Goal: Information Seeking & Learning: Learn about a topic

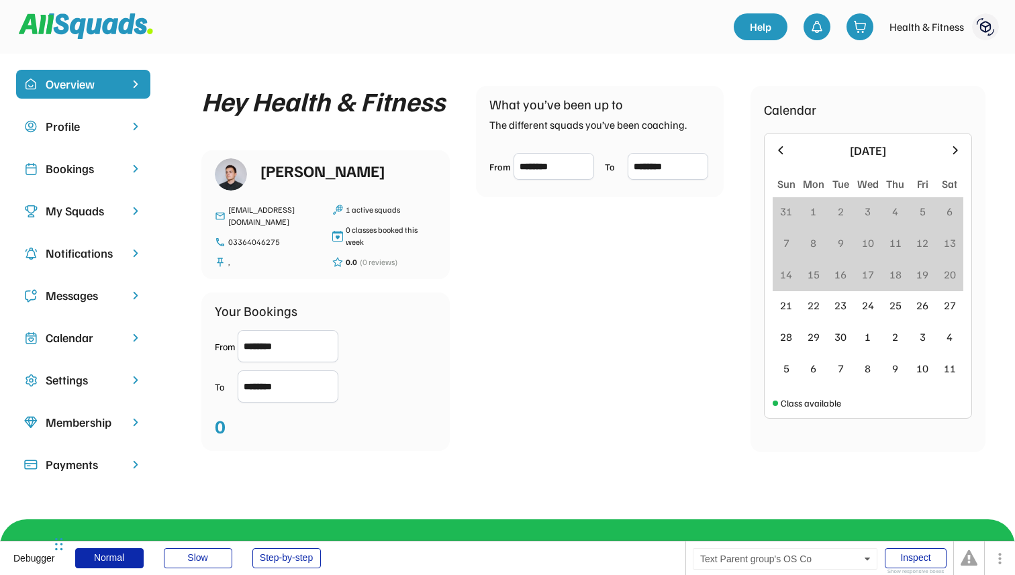
click at [101, 126] on div "Profile" at bounding box center [83, 126] width 75 height 18
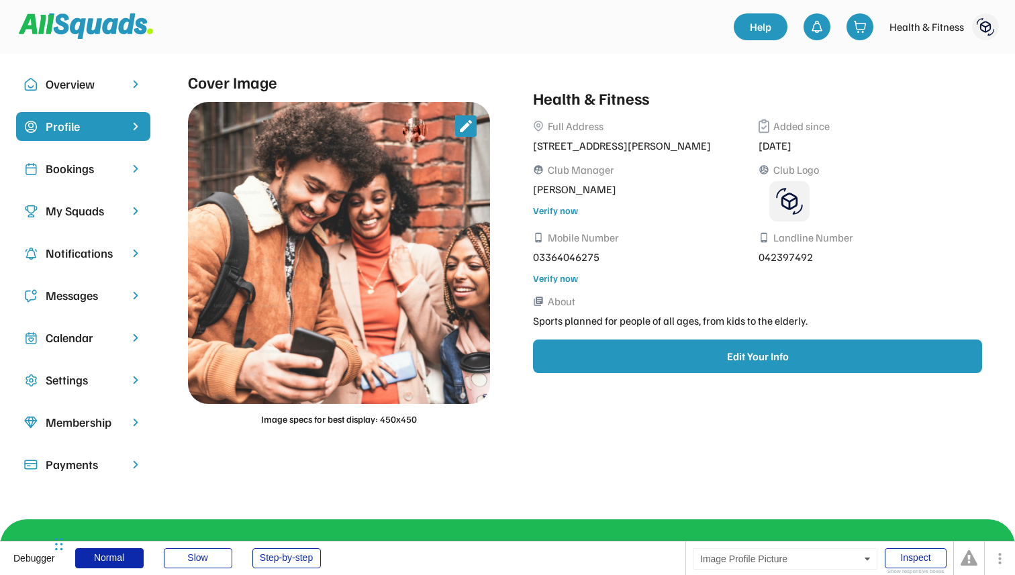
click at [977, 26] on img at bounding box center [985, 26] width 27 height 27
click at [939, 54] on link "My Coach Profile" at bounding box center [950, 57] width 99 height 23
click at [984, 23] on img at bounding box center [985, 26] width 27 height 27
click at [918, 62] on link "My Coach Profile" at bounding box center [950, 57] width 99 height 23
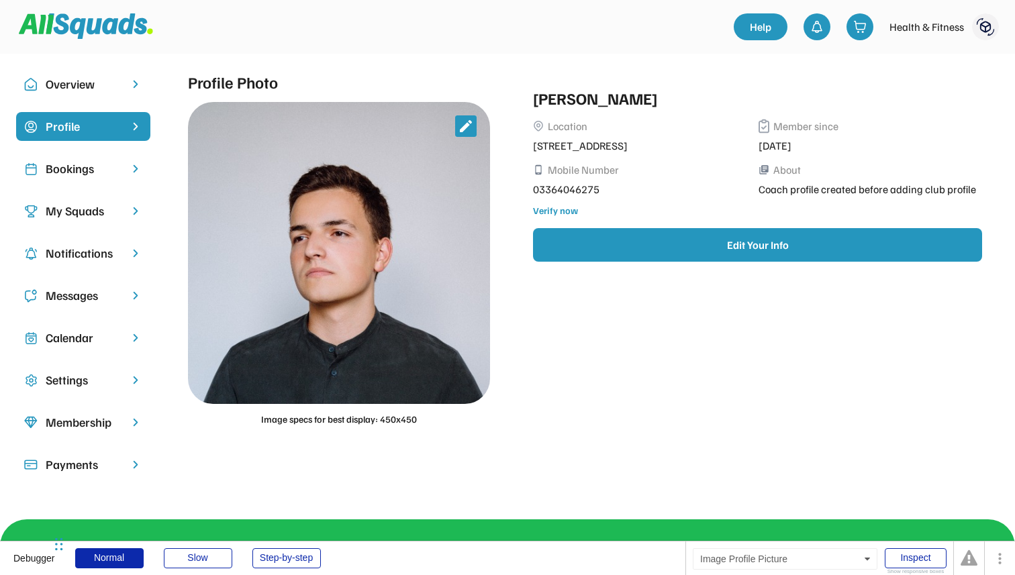
click at [988, 23] on img at bounding box center [985, 26] width 27 height 27
click at [931, 60] on link "My Club Profile" at bounding box center [950, 57] width 99 height 23
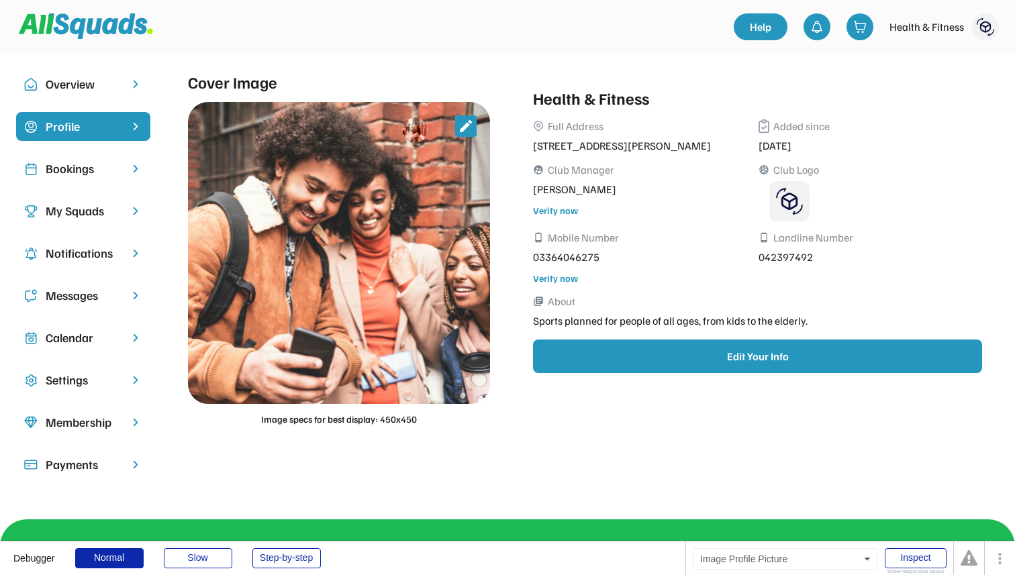
click at [988, 26] on img at bounding box center [985, 26] width 27 height 27
click at [929, 60] on link "My Coach Profile" at bounding box center [950, 57] width 99 height 23
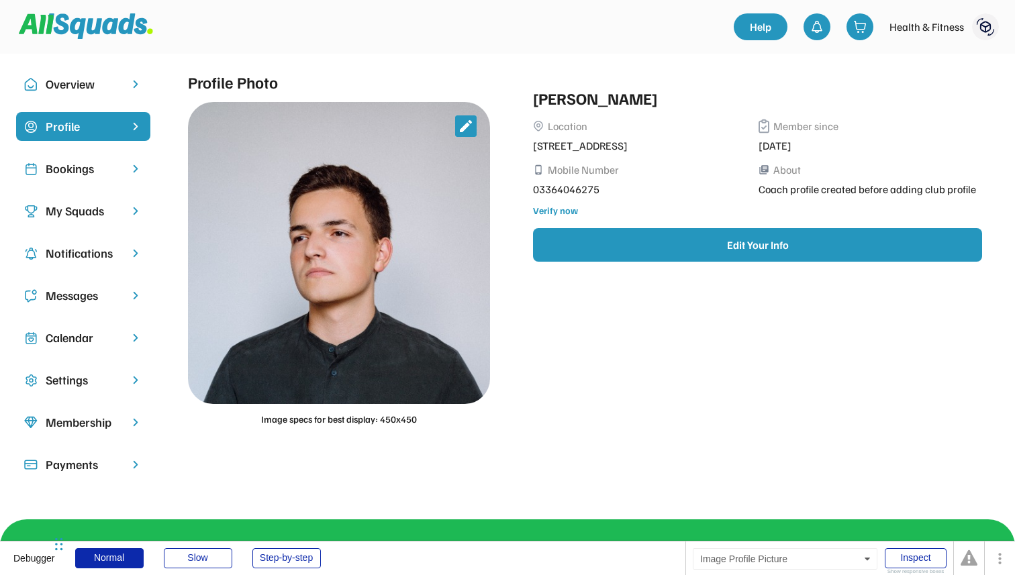
click at [994, 30] on img at bounding box center [985, 26] width 27 height 27
click at [924, 58] on link "My Club Profile" at bounding box center [950, 57] width 99 height 23
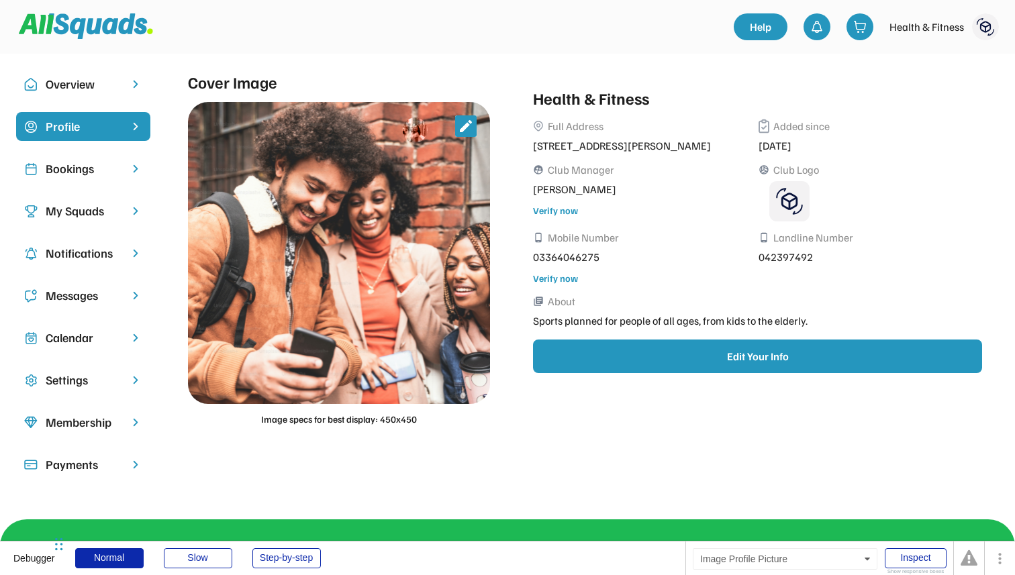
click at [988, 28] on img at bounding box center [985, 26] width 27 height 27
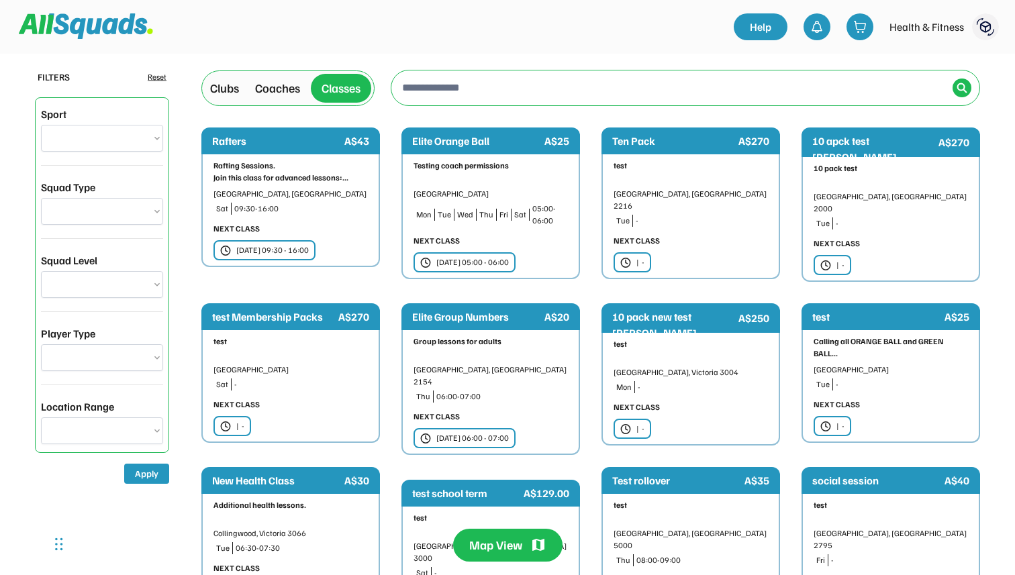
click at [279, 95] on div "Coaches" at bounding box center [277, 88] width 45 height 18
click at [268, 90] on div "Coaches" at bounding box center [277, 88] width 45 height 18
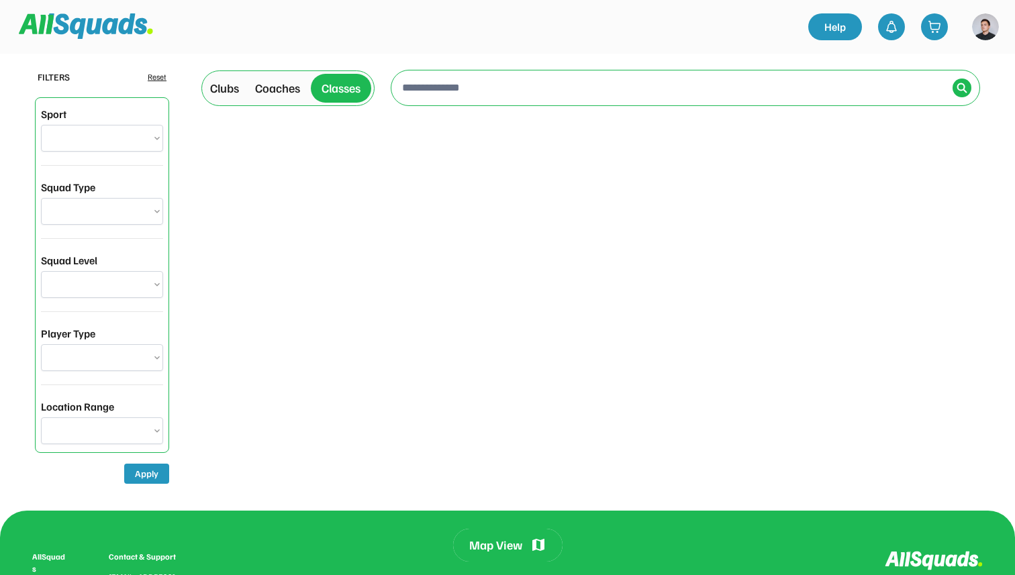
select select "**********"
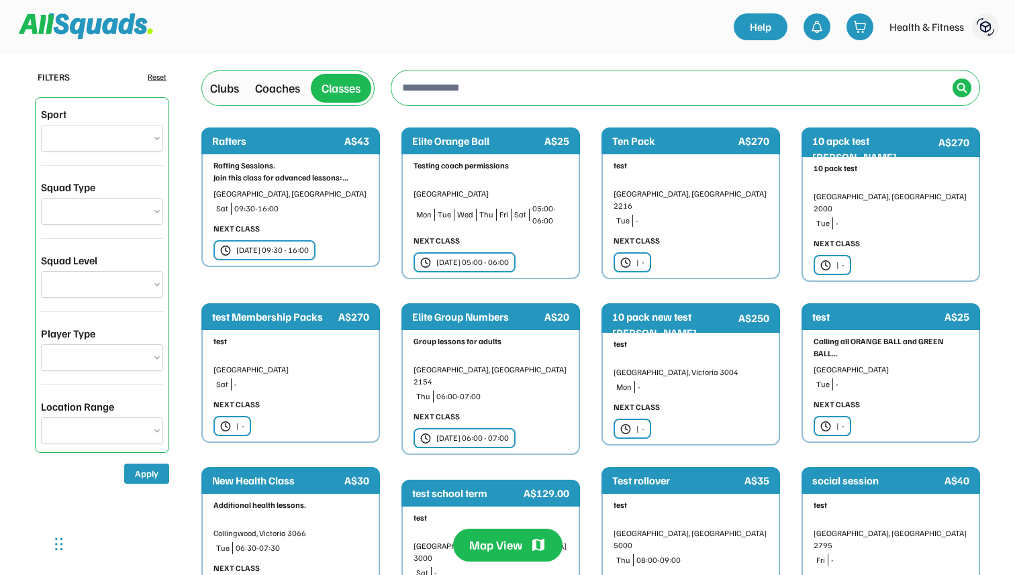
click at [279, 85] on div "Coaches" at bounding box center [277, 88] width 45 height 18
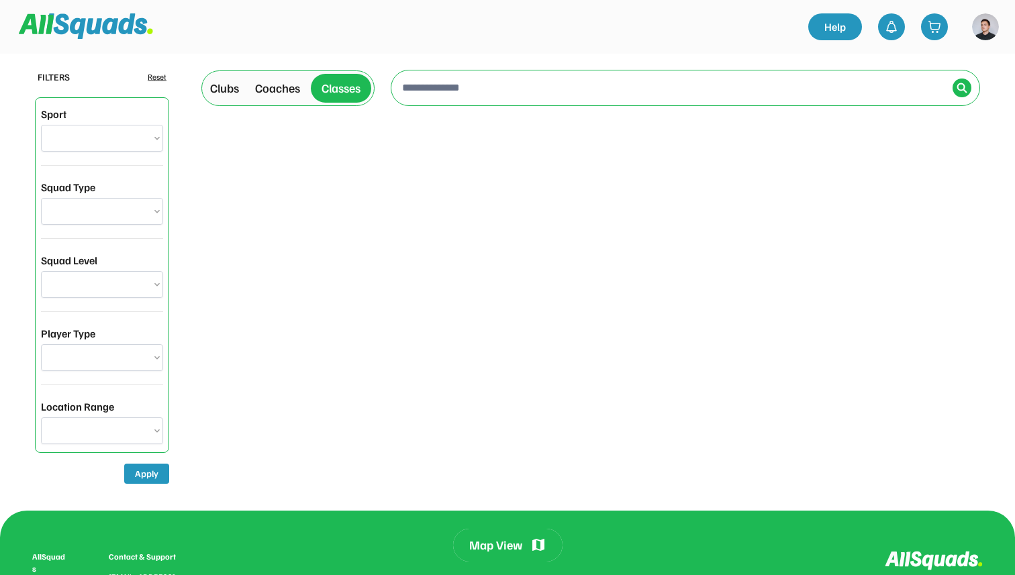
select select "**********"
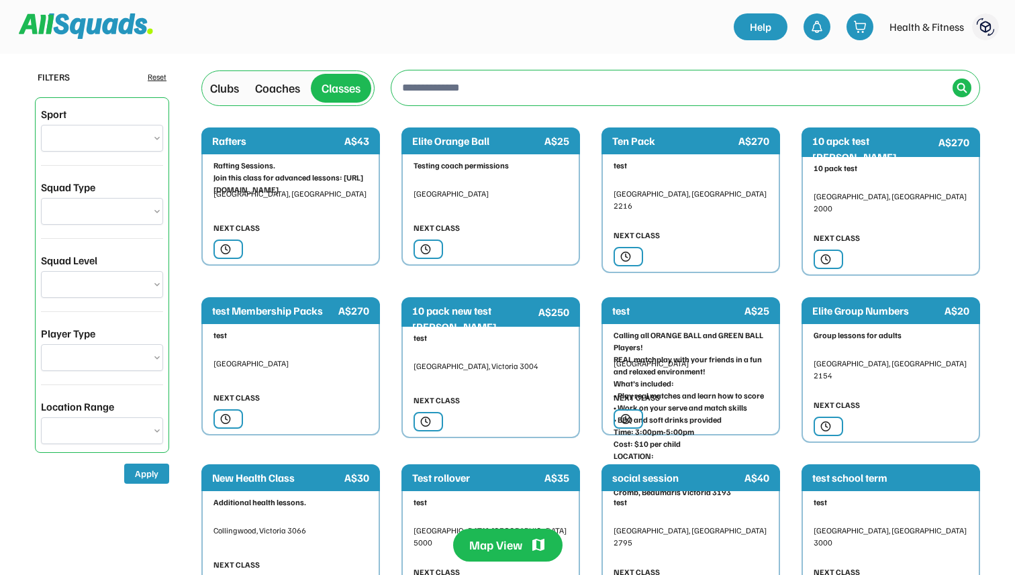
select select "**********"
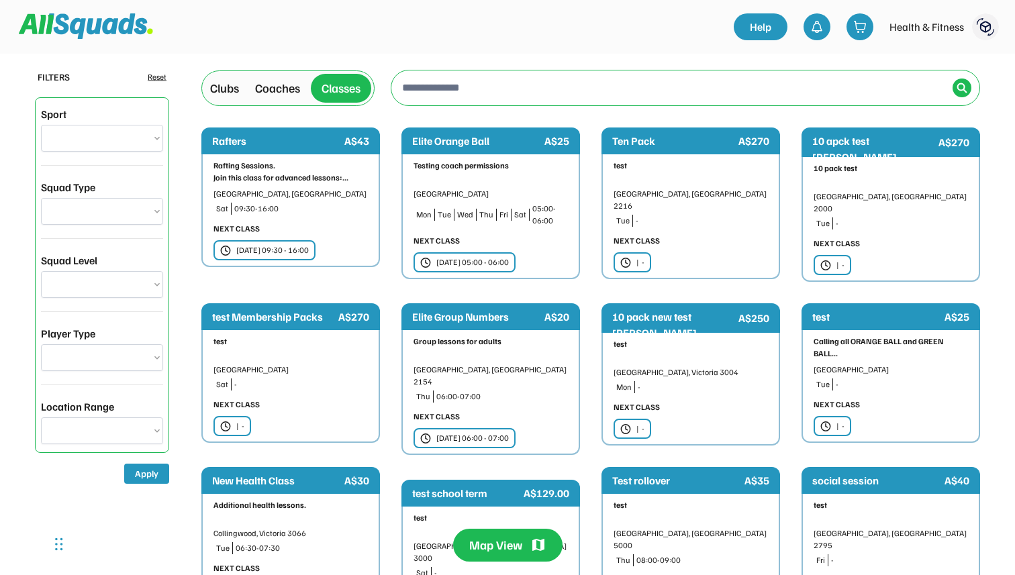
click at [274, 79] on div "Coaches" at bounding box center [277, 88] width 45 height 18
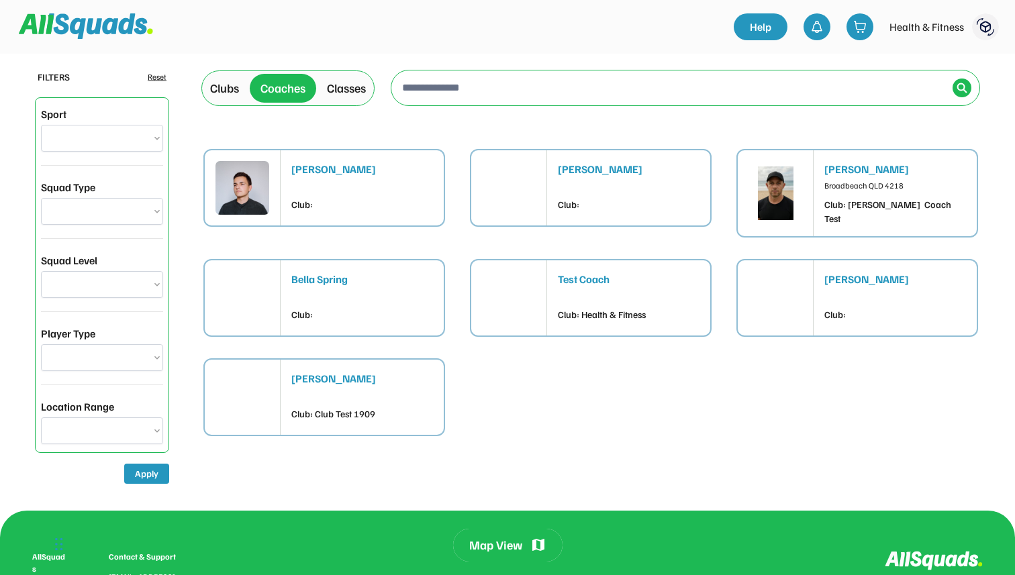
click at [399, 206] on div "Club:" at bounding box center [362, 204] width 142 height 14
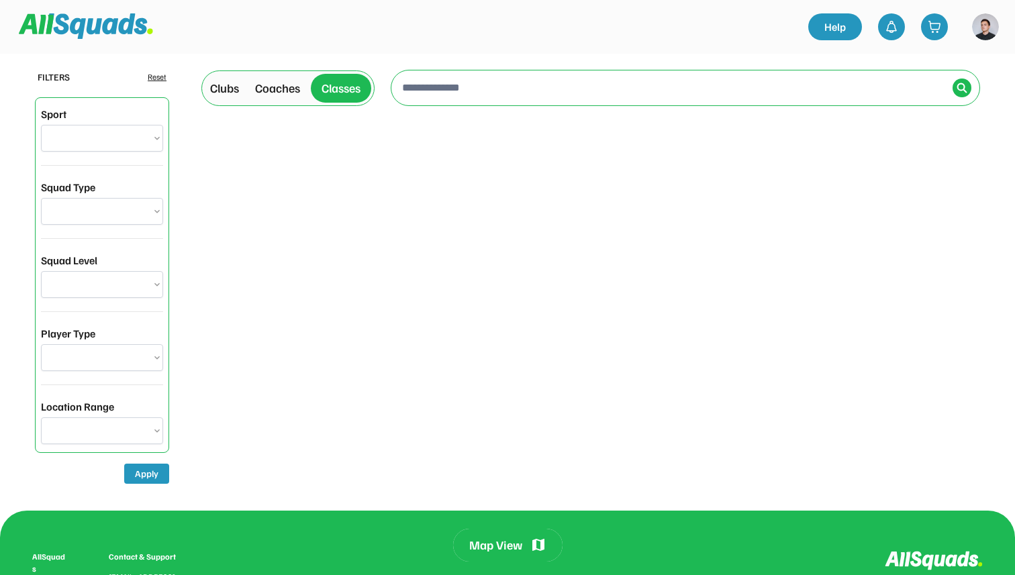
select select "**********"
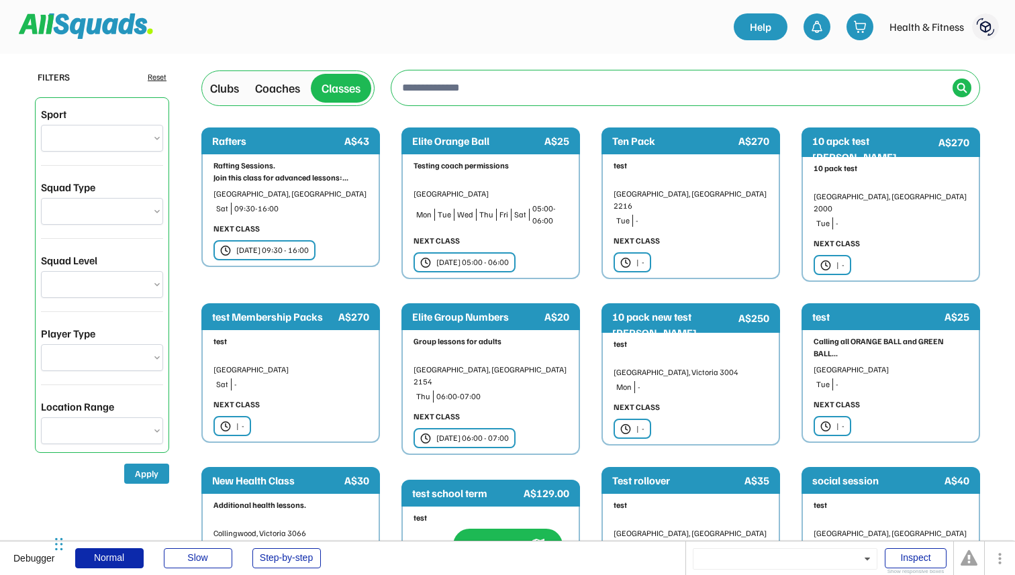
click at [289, 77] on div "Coaches" at bounding box center [278, 88] width 56 height 23
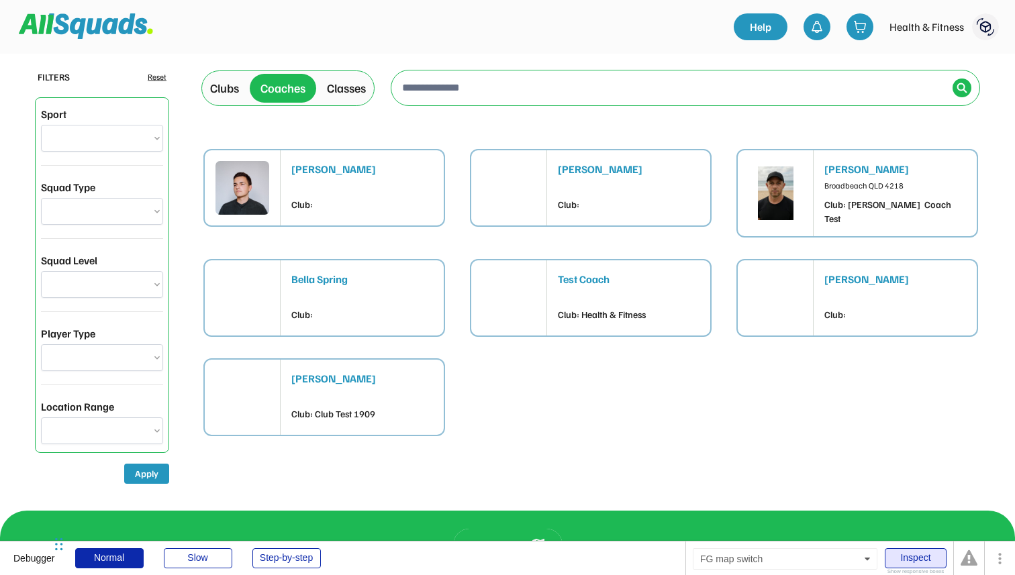
click at [913, 559] on div "Inspect" at bounding box center [916, 559] width 62 height 20
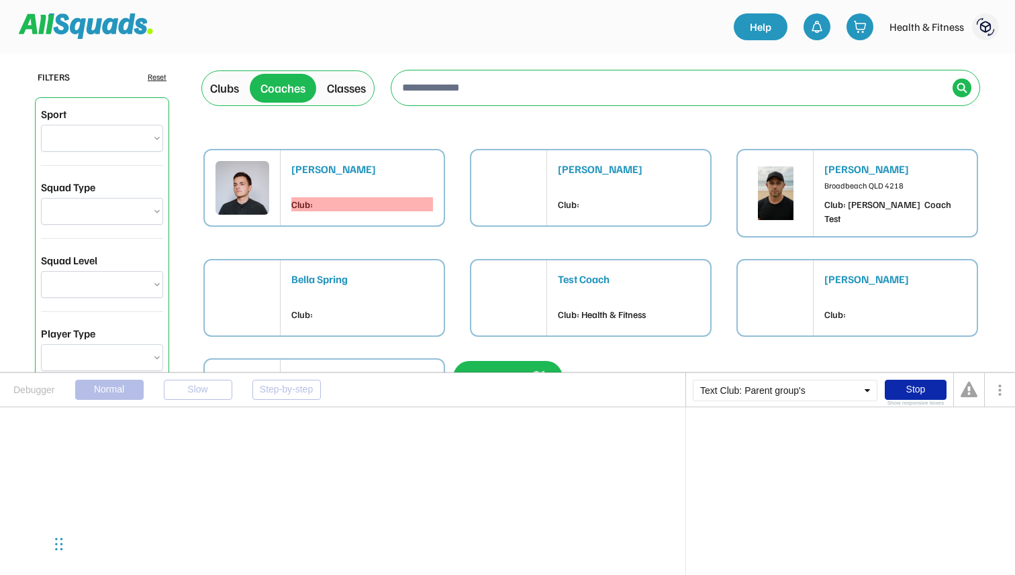
click at [312, 205] on div "Club:" at bounding box center [362, 204] width 142 height 14
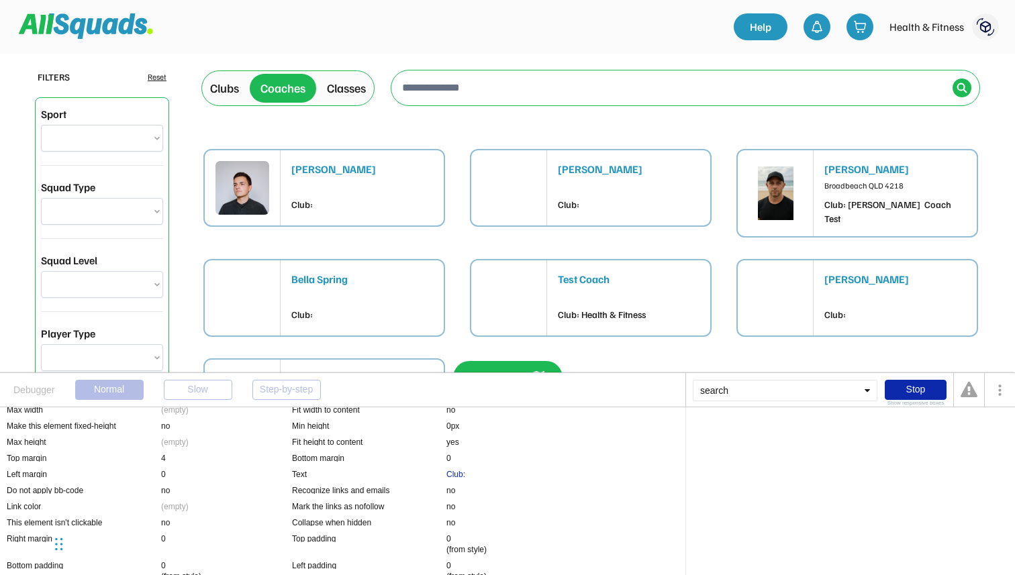
scroll to position [52, 0]
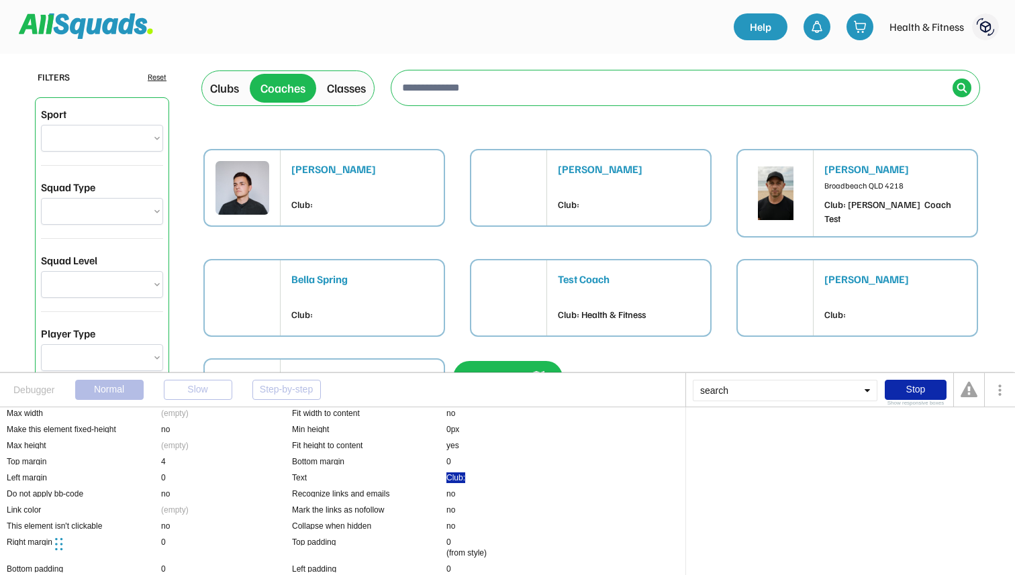
click at [452, 473] on div "Club:" at bounding box center [455, 478] width 19 height 11
click at [779, 431] on div "Parent group's User" at bounding box center [747, 432] width 71 height 8
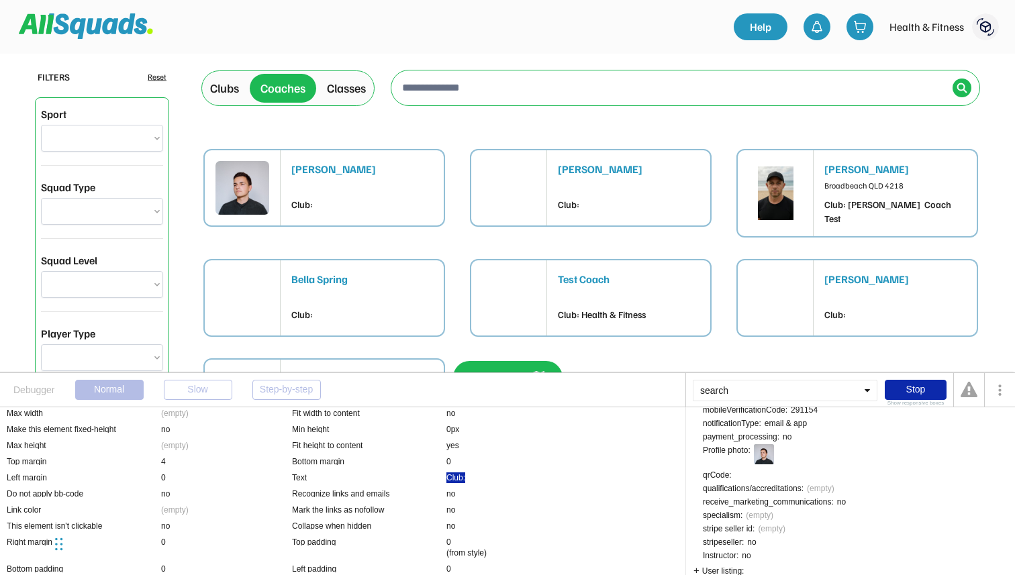
scroll to position [474, 0]
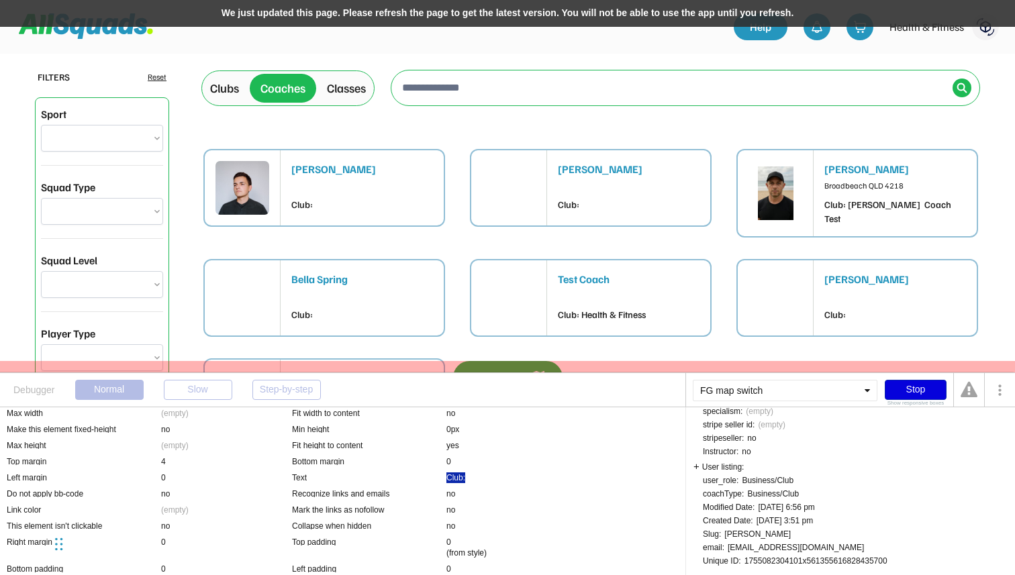
click at [910, 390] on div "Stop" at bounding box center [916, 390] width 62 height 20
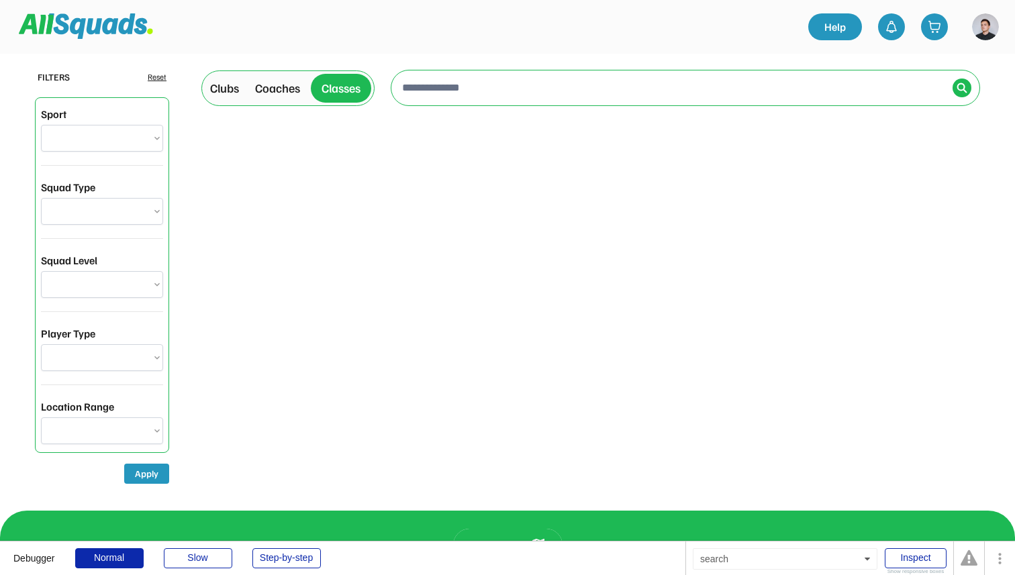
select select "**********"
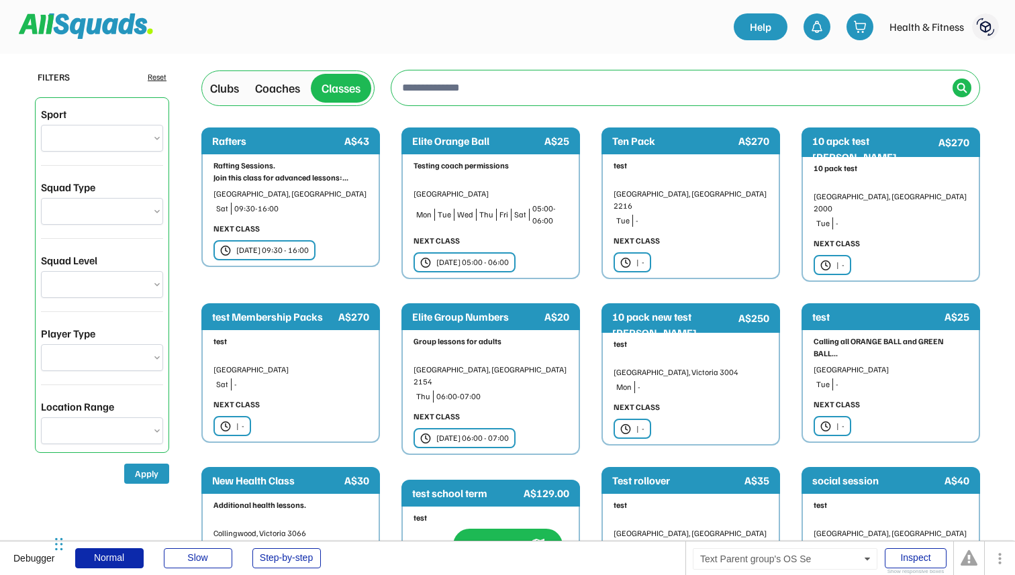
click at [291, 93] on div "Coaches" at bounding box center [277, 88] width 45 height 18
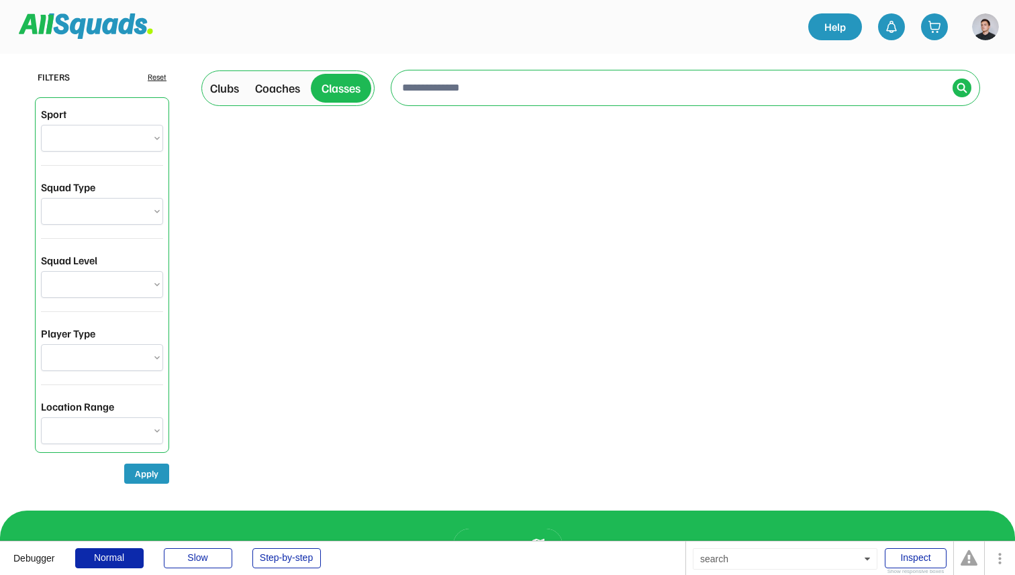
select select "**********"
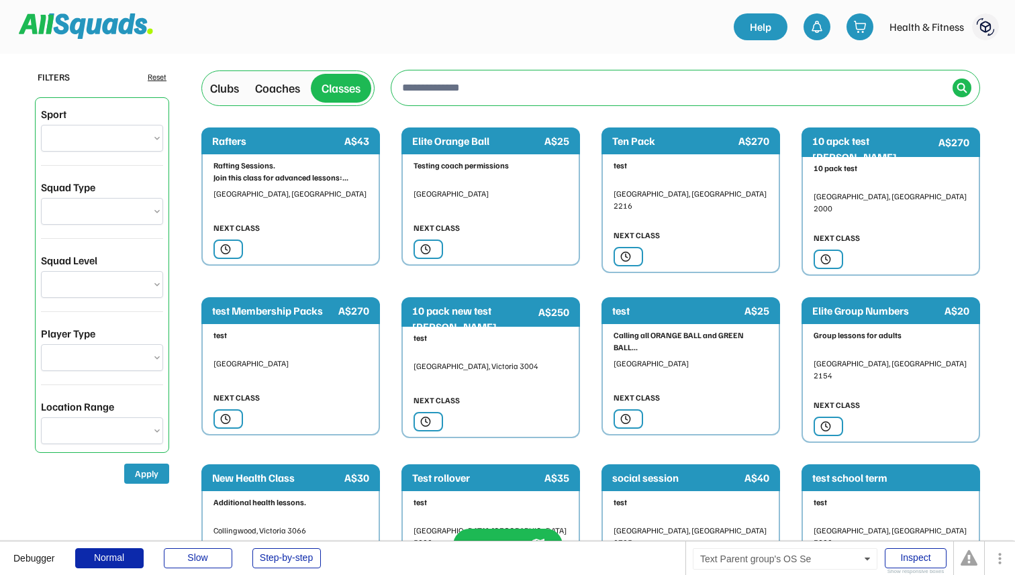
click at [297, 91] on div "Coaches" at bounding box center [277, 88] width 45 height 18
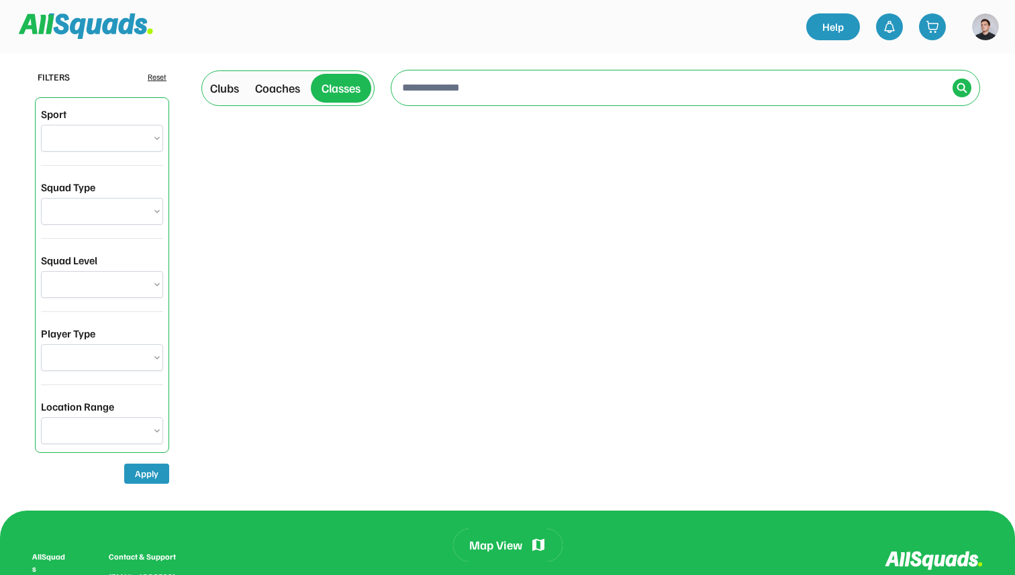
select select "**********"
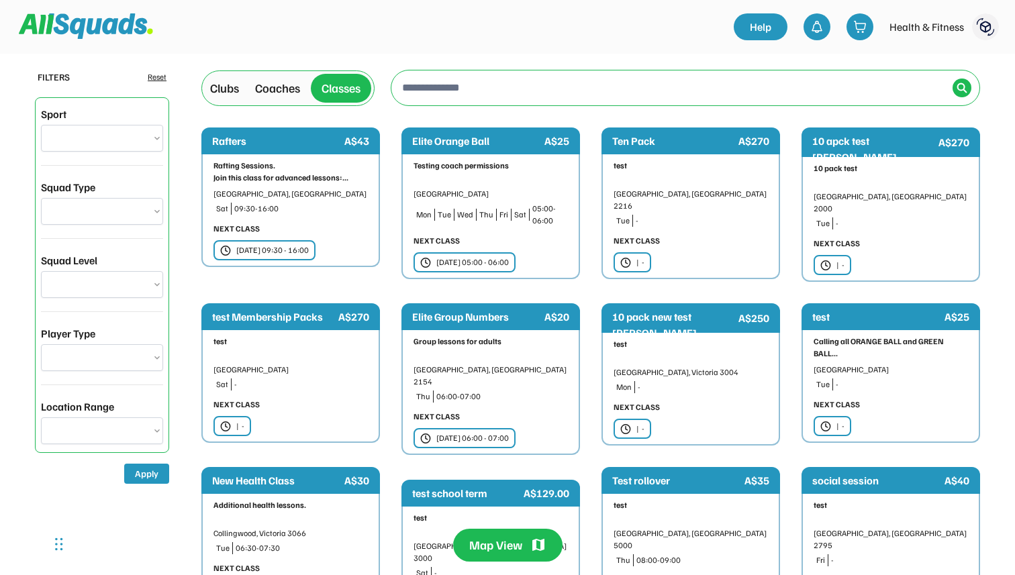
click at [267, 95] on div "Coaches" at bounding box center [277, 88] width 45 height 18
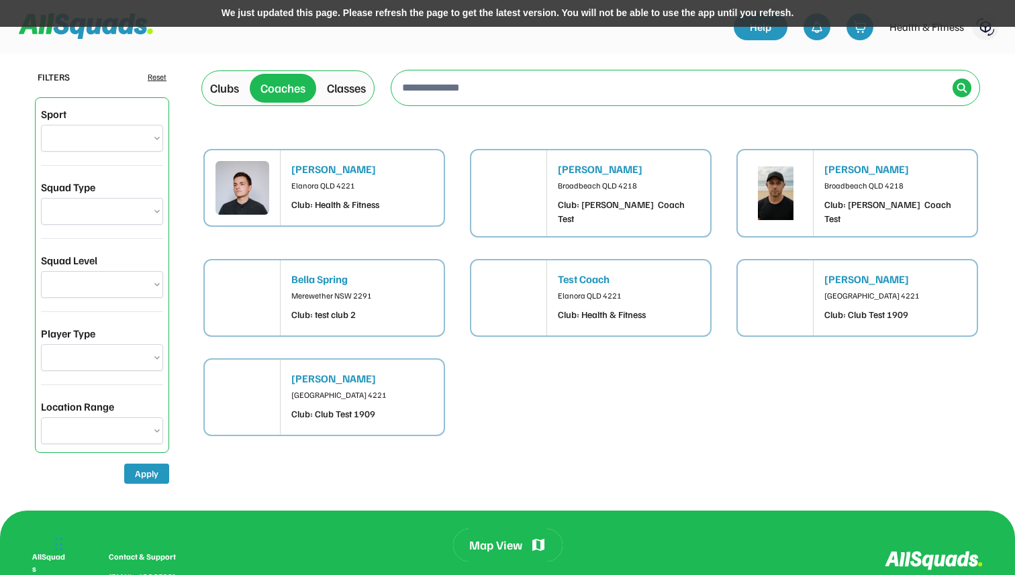
click at [227, 96] on div "Clubs" at bounding box center [224, 88] width 29 height 18
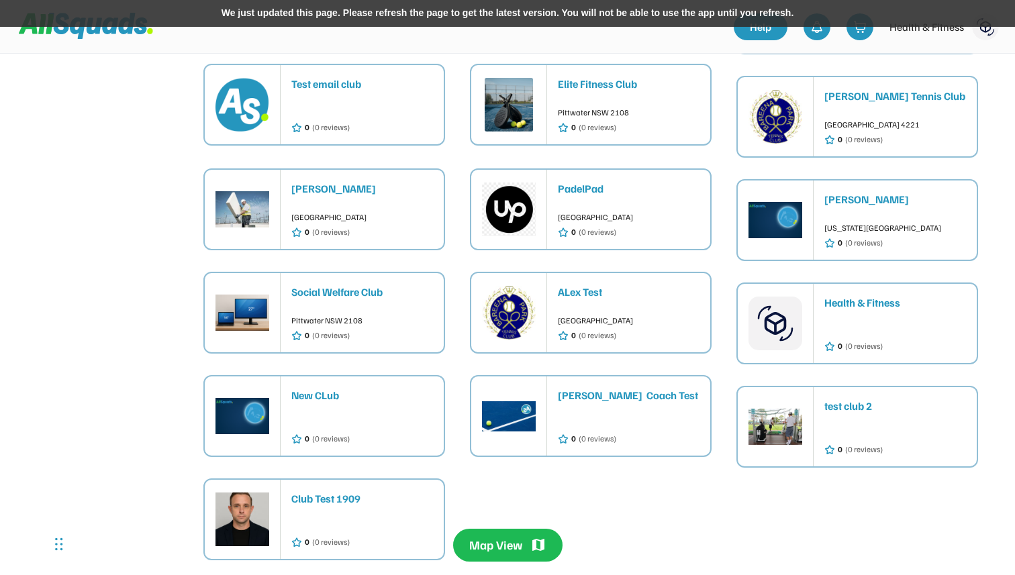
scroll to position [1225, 0]
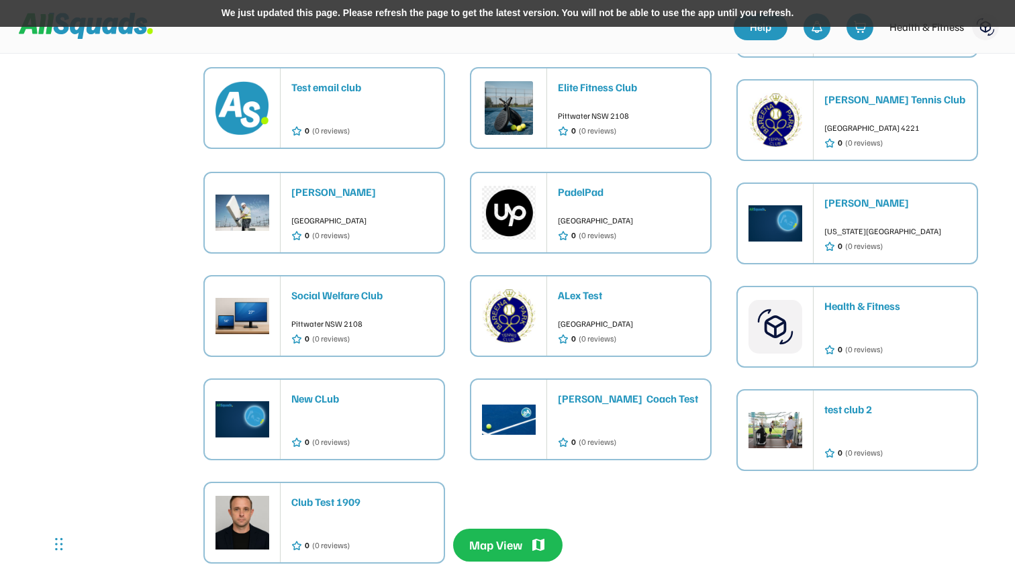
click at [919, 320] on div "0 (0 reviews)" at bounding box center [895, 338] width 142 height 36
click at [376, 516] on div "0 (0 reviews)" at bounding box center [362, 534] width 142 height 36
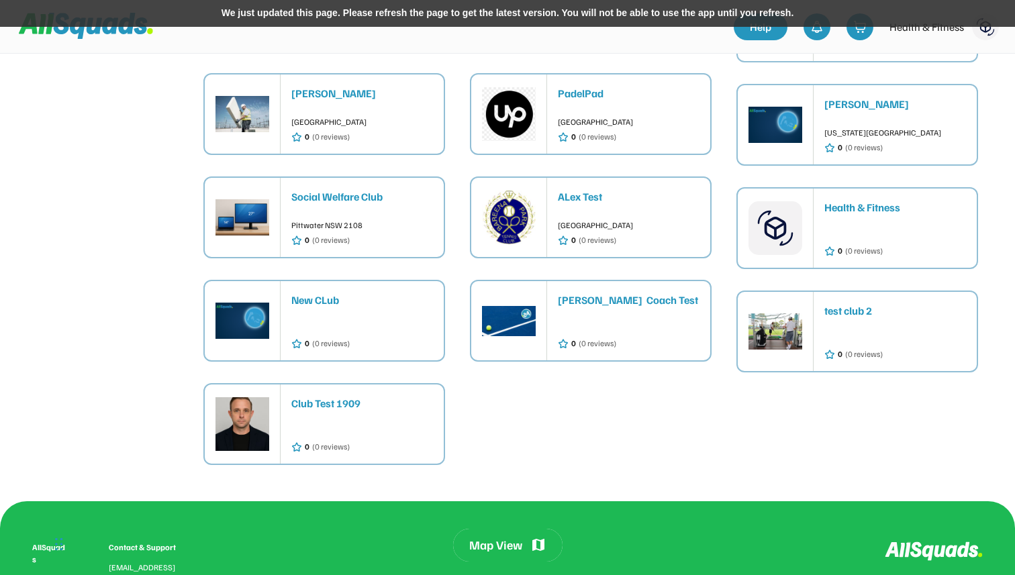
scroll to position [1306, 0]
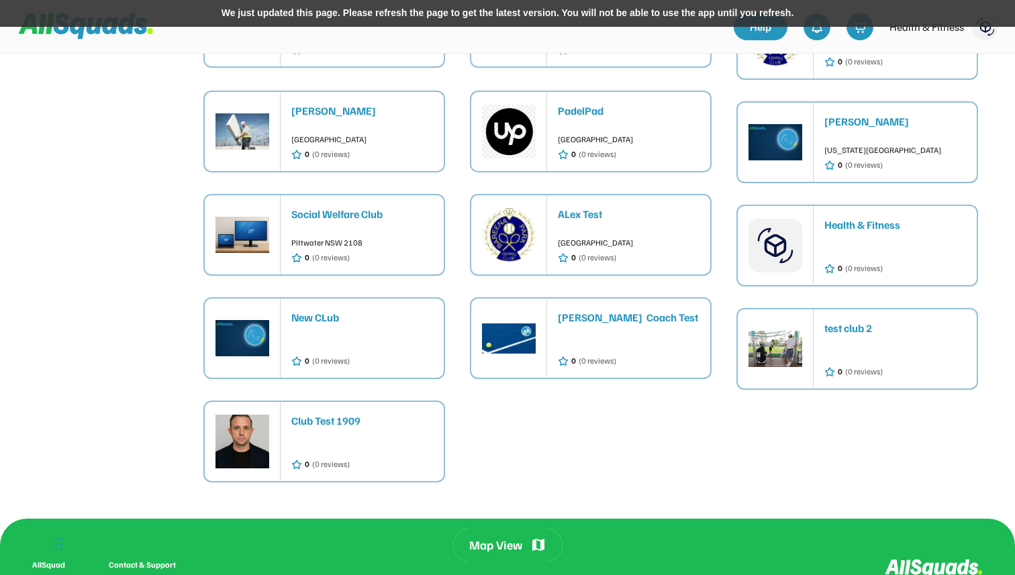
click at [678, 340] on div at bounding box center [629, 346] width 142 height 12
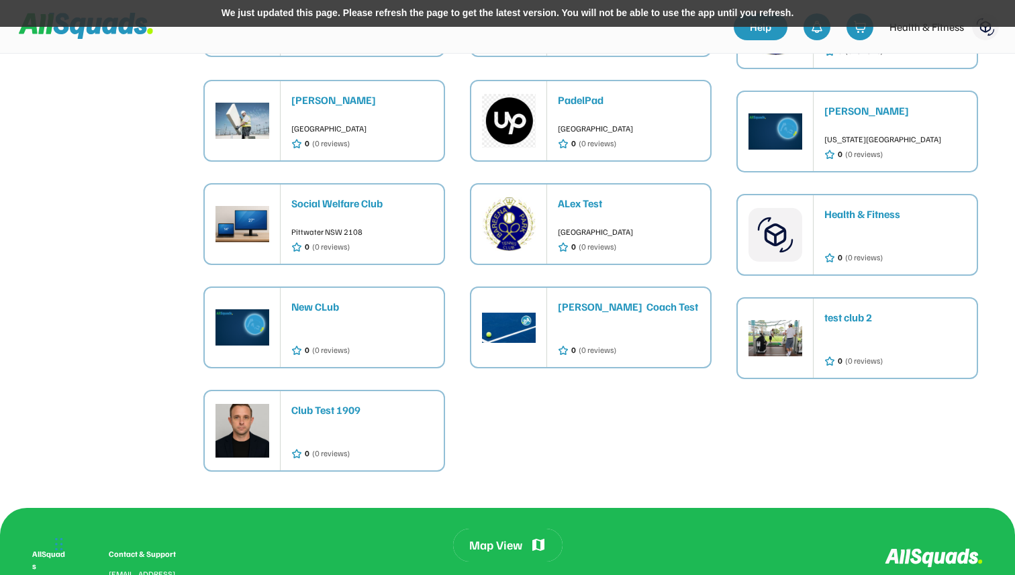
scroll to position [1298, 0]
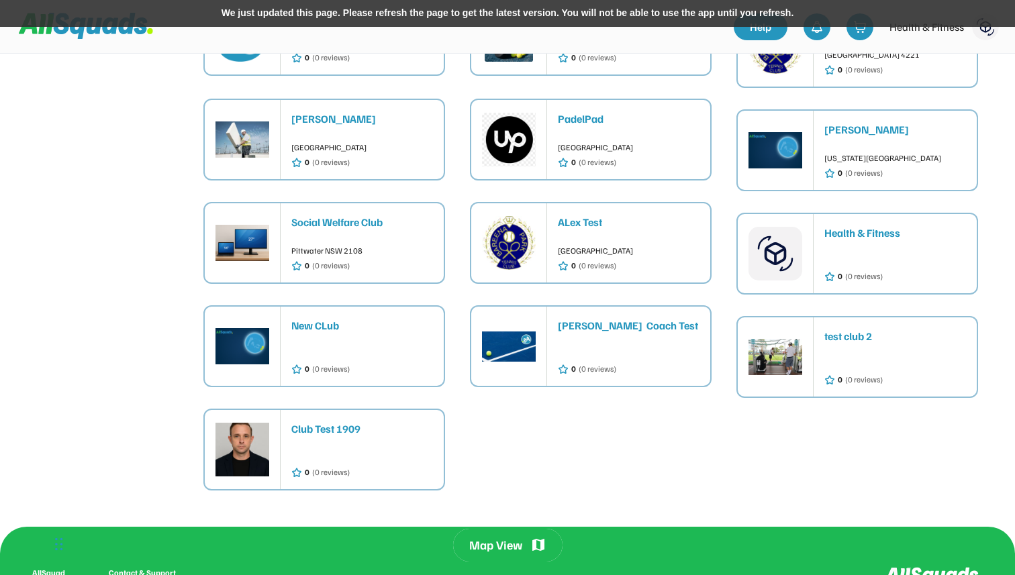
click at [828, 256] on div at bounding box center [895, 262] width 142 height 12
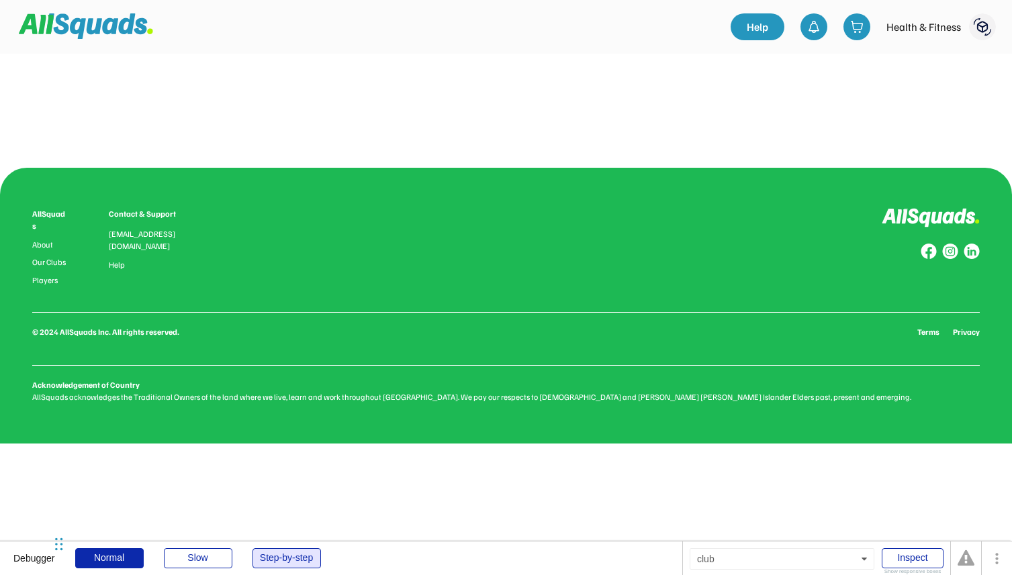
click at [293, 562] on div "Step-by-step" at bounding box center [286, 559] width 68 height 20
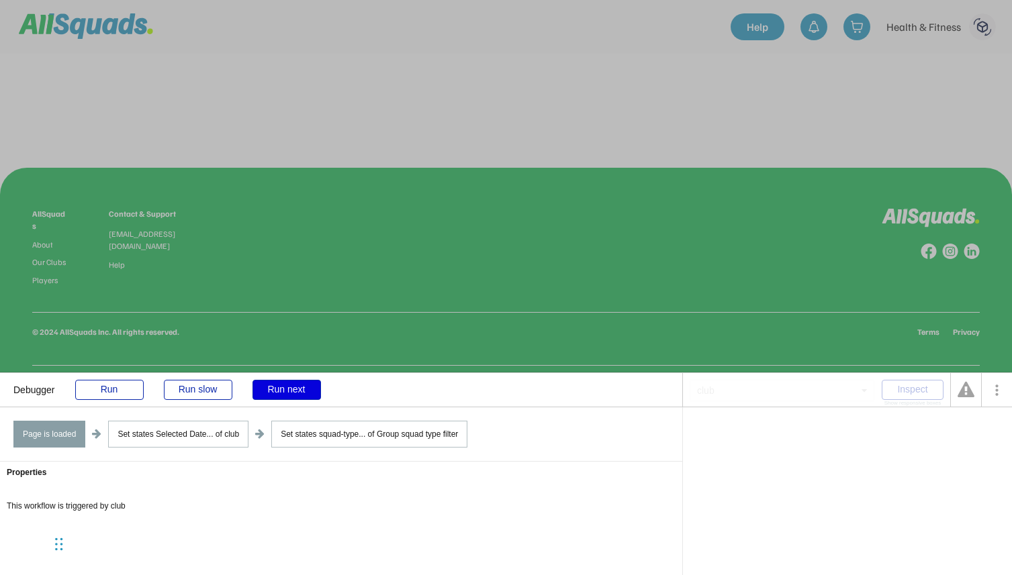
click at [291, 387] on div "Run next" at bounding box center [286, 390] width 68 height 20
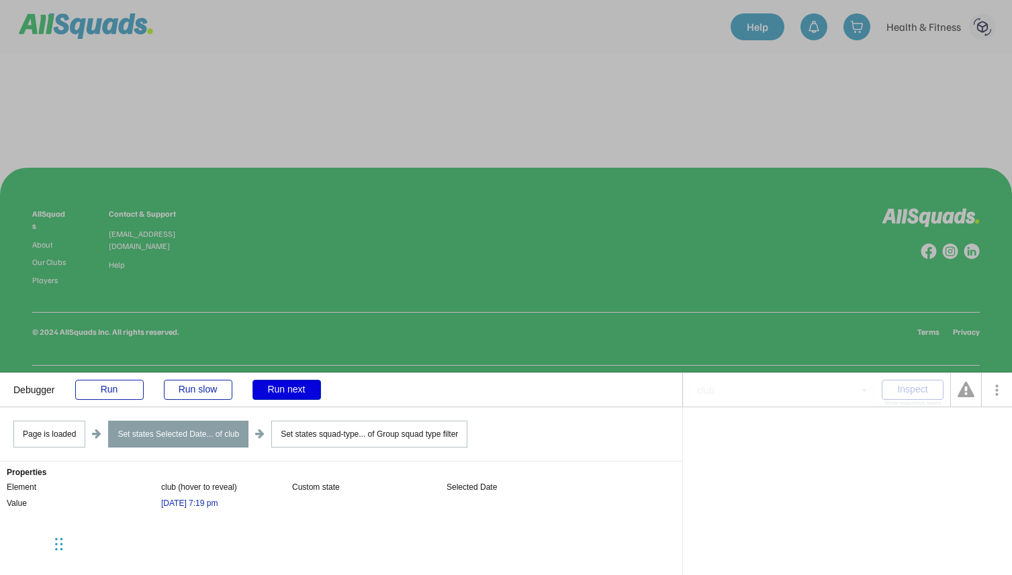
click at [291, 387] on div "Run next" at bounding box center [286, 390] width 68 height 20
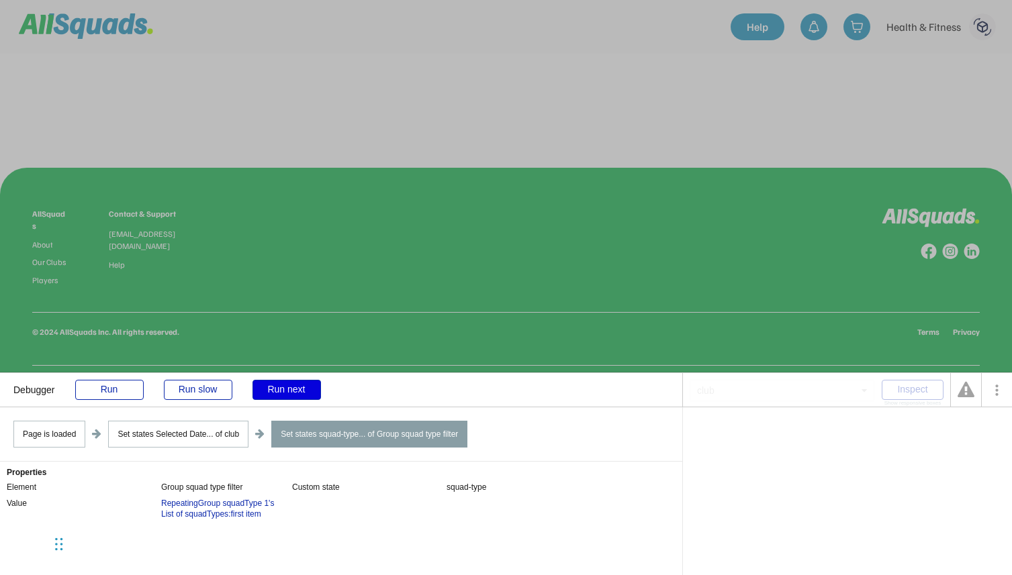
click at [291, 387] on div "Run next" at bounding box center [286, 390] width 68 height 20
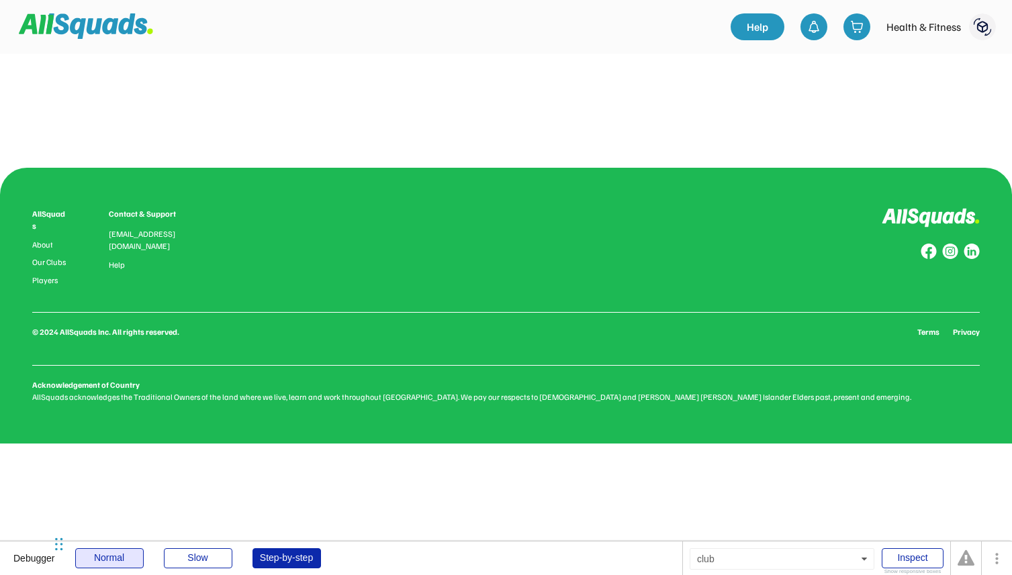
click at [141, 553] on div "Normal" at bounding box center [109, 559] width 68 height 20
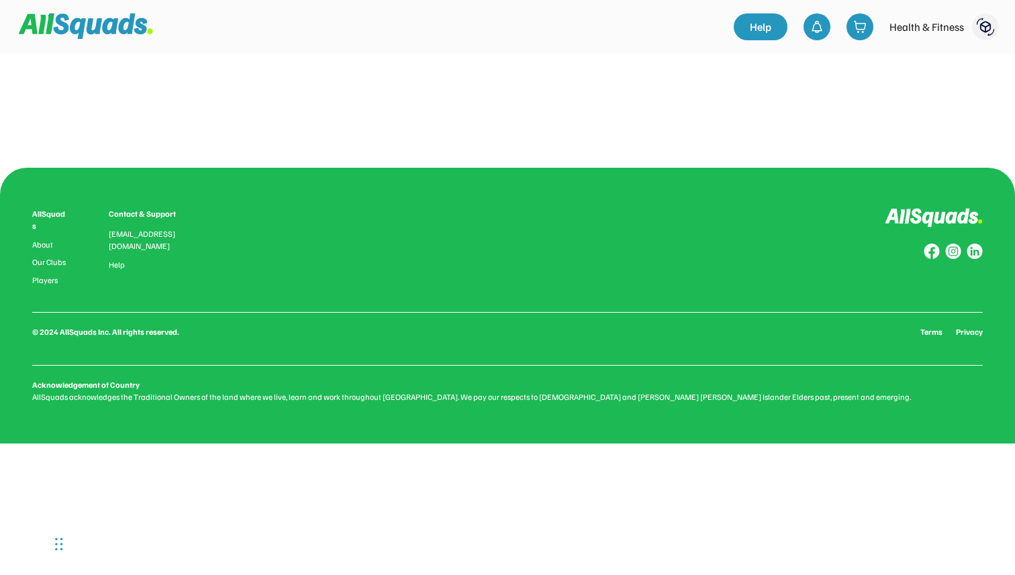
click at [555, 60] on div "Health & Fitness 0.0 (0 reviews) Add to favourites Squad Types Offered: Group L…" at bounding box center [507, 107] width 859 height 107
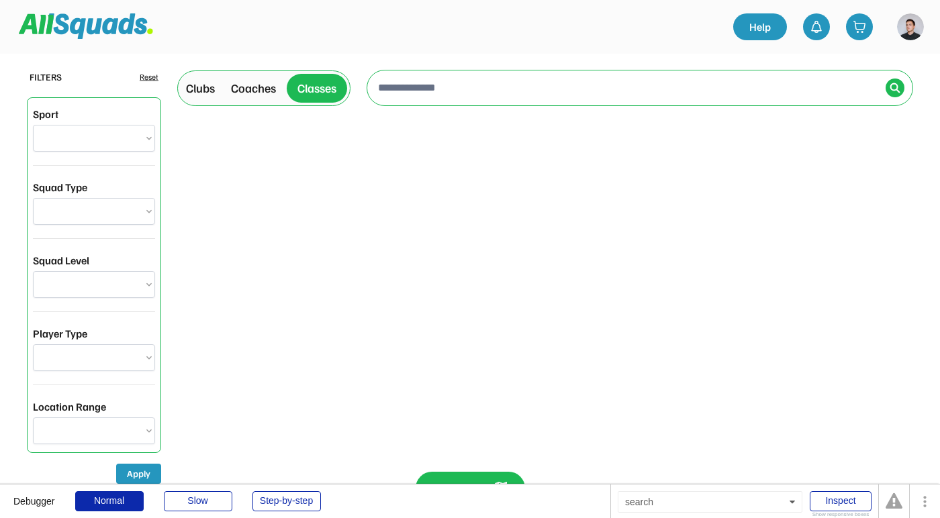
select select "**********"
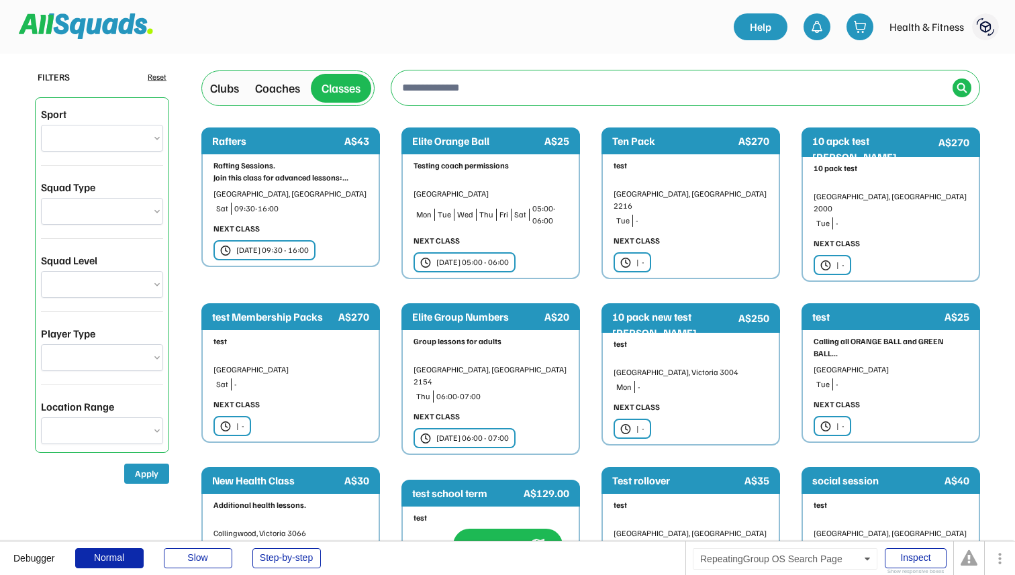
click at [248, 93] on div "Clubs Coaches Classes" at bounding box center [288, 88] width 166 height 29
click at [233, 93] on div "Clubs" at bounding box center [224, 88] width 29 height 18
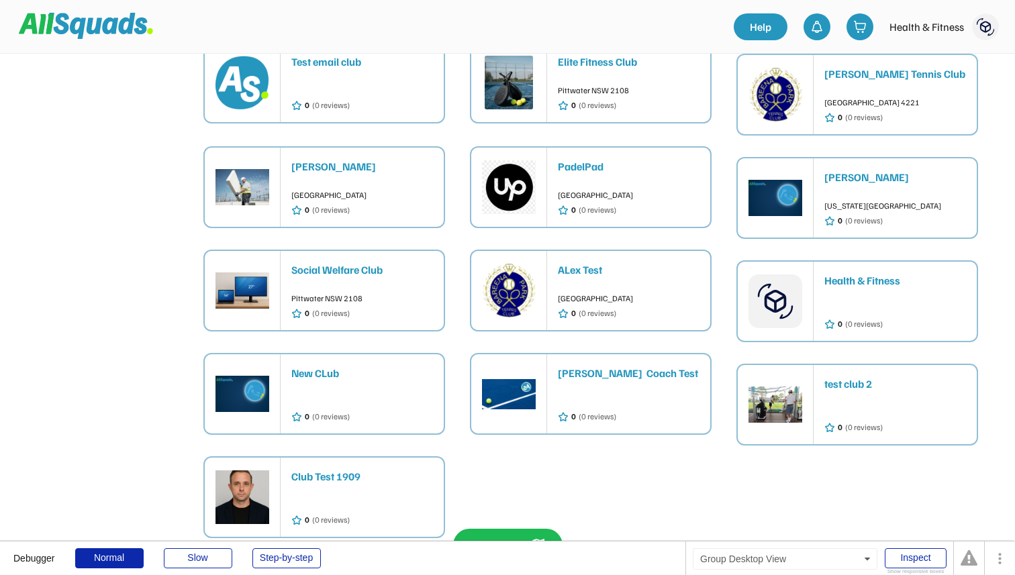
scroll to position [1230, 0]
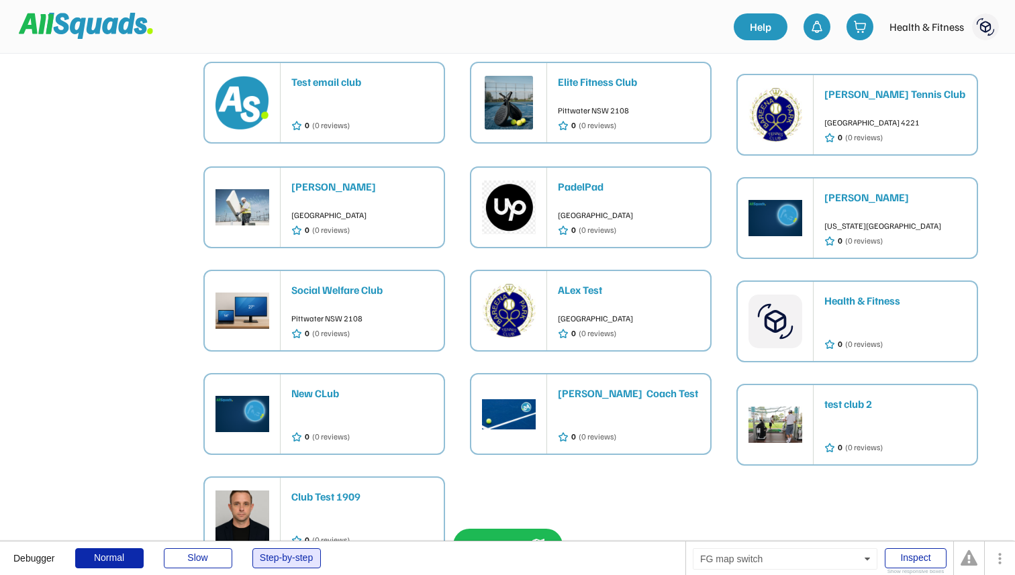
click at [301, 518] on div "Step-by-step" at bounding box center [286, 559] width 68 height 20
click at [876, 282] on div "Health & Fitness 0 (0 reviews)" at bounding box center [900, 321] width 152 height 79
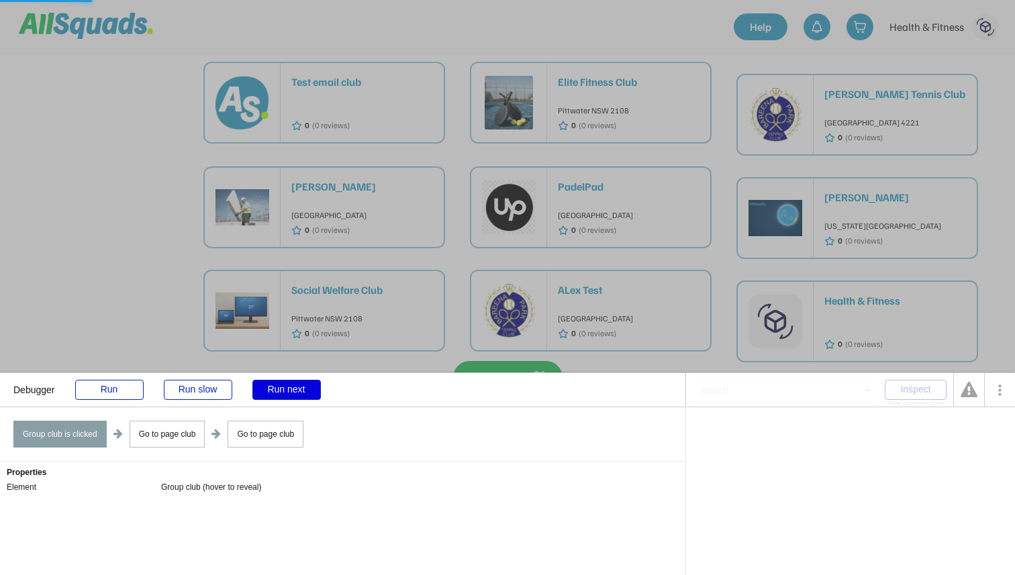
click at [305, 393] on div "Run next" at bounding box center [286, 390] width 68 height 20
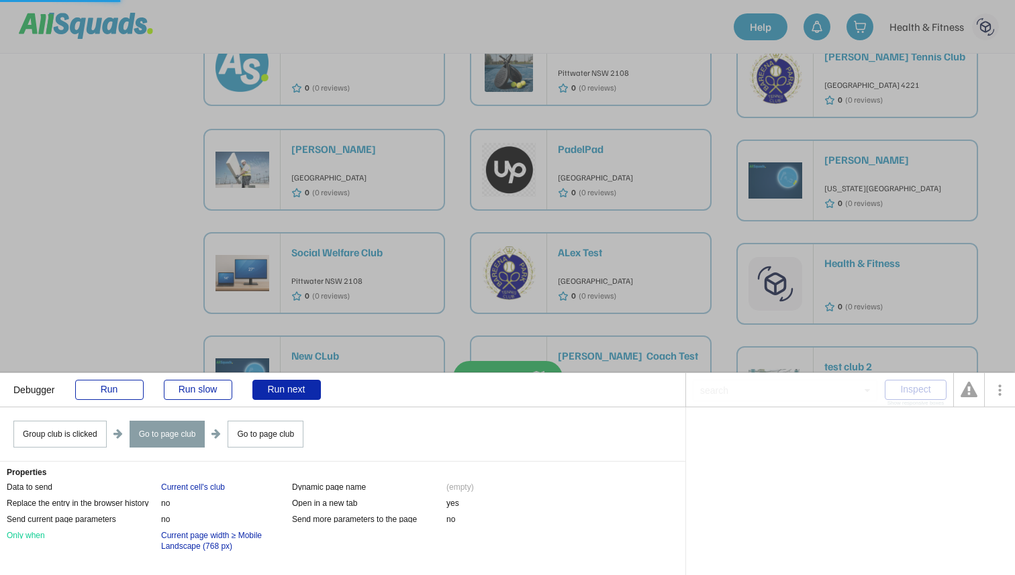
scroll to position [1257, 0]
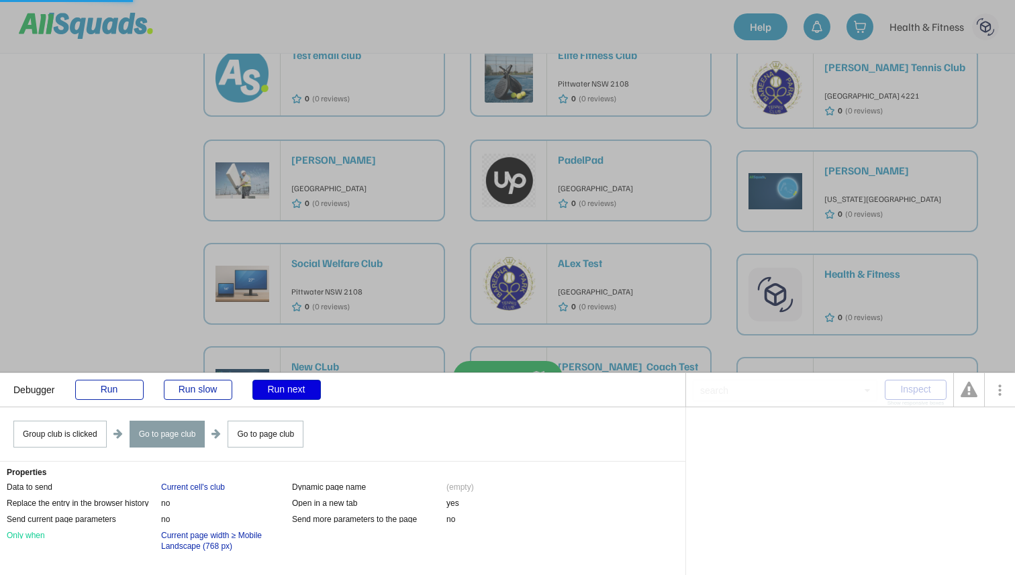
click at [299, 393] on div "Run next" at bounding box center [286, 390] width 68 height 20
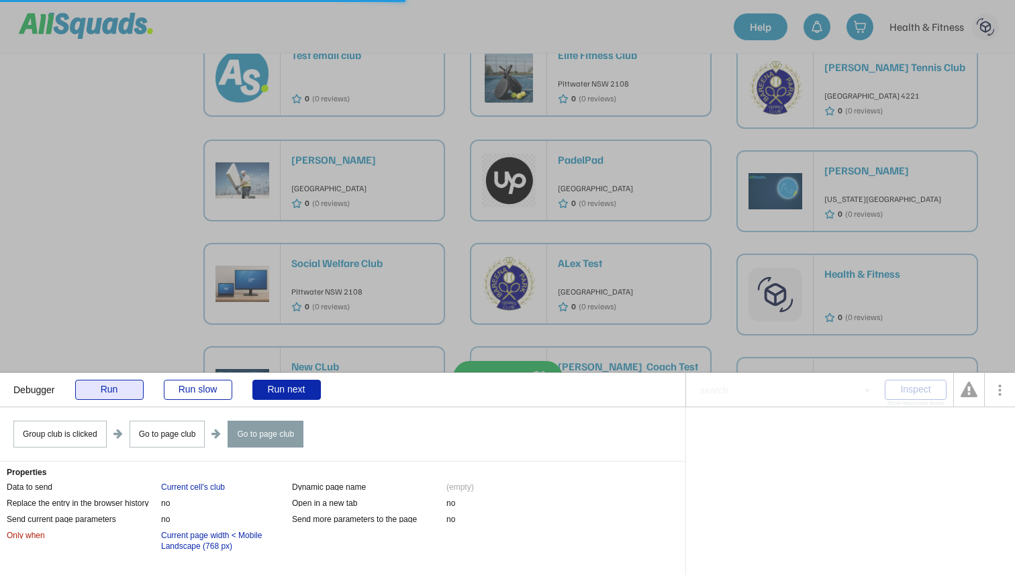
click at [115, 391] on div "Run" at bounding box center [109, 390] width 68 height 20
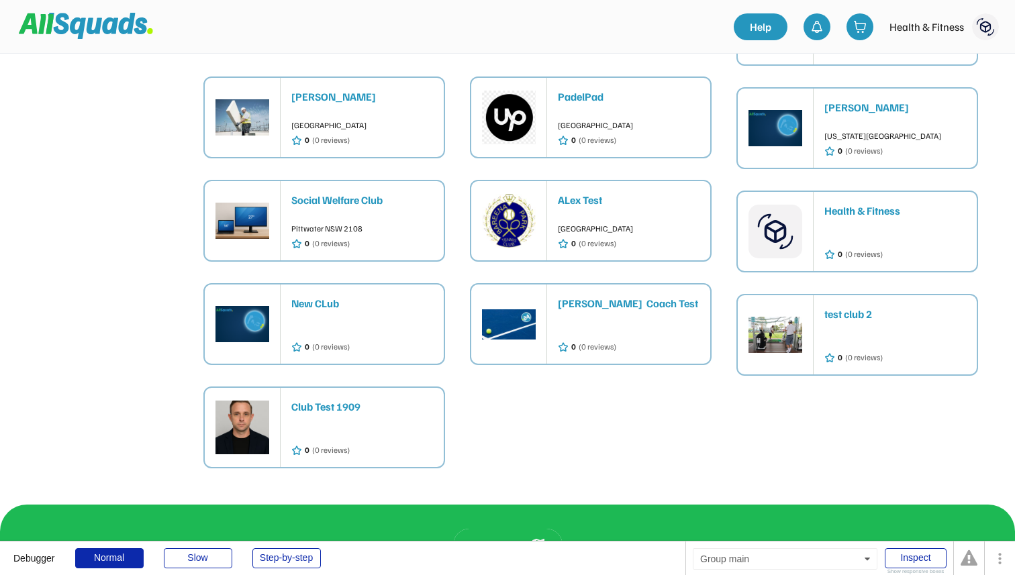
scroll to position [1278, 0]
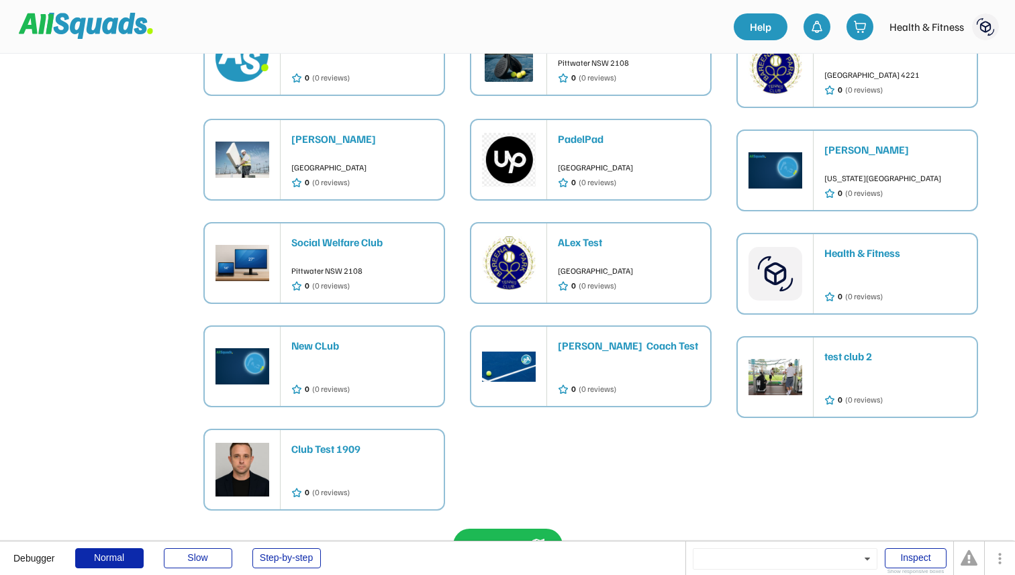
click at [362, 225] on div "Social Welfare Club Pittwater NSW 2108 0 (0 reviews)" at bounding box center [367, 263] width 152 height 79
click at [357, 234] on div "Social Welfare Club" at bounding box center [362, 242] width 142 height 16
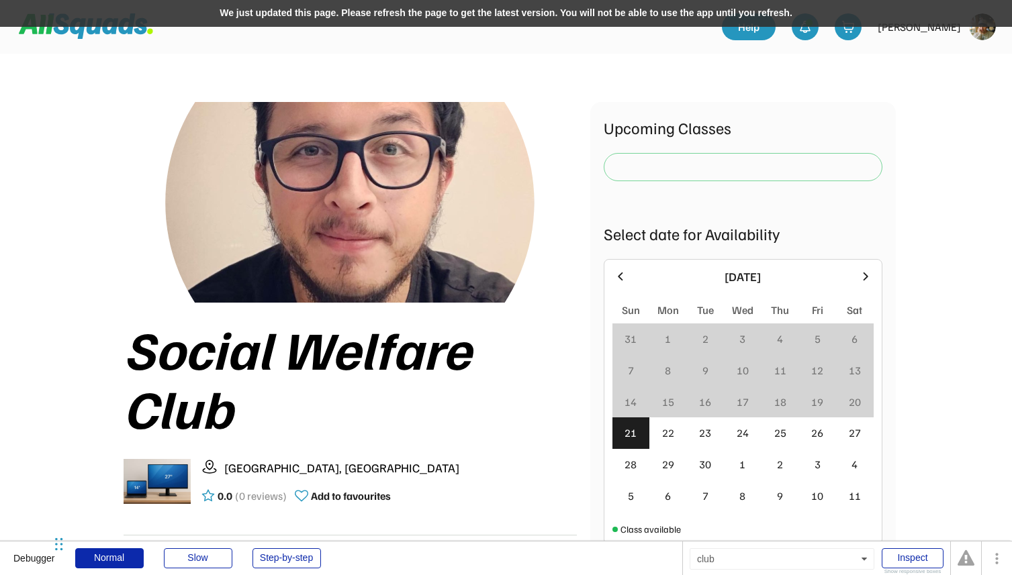
click at [327, 83] on div "Social Welfare Club Pittwater NSW 2108, Australia 0.0 (0 reviews) Add to favour…" at bounding box center [506, 544] width 859 height 980
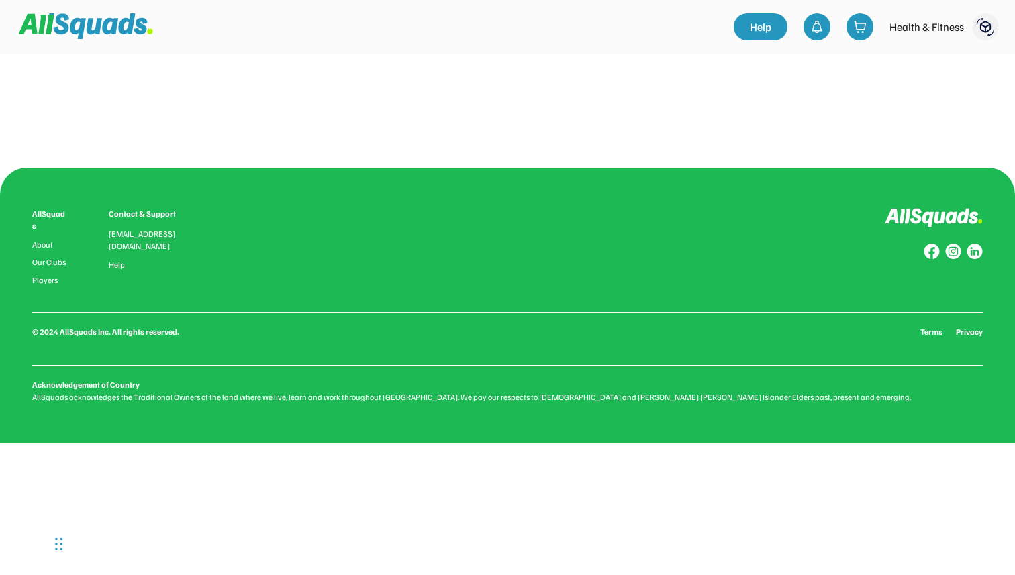
click at [391, 87] on div "Health & Fitness 0.0 (0 reviews) Add to favourites Squad Types Offered: Group L…" at bounding box center [507, 107] width 859 height 107
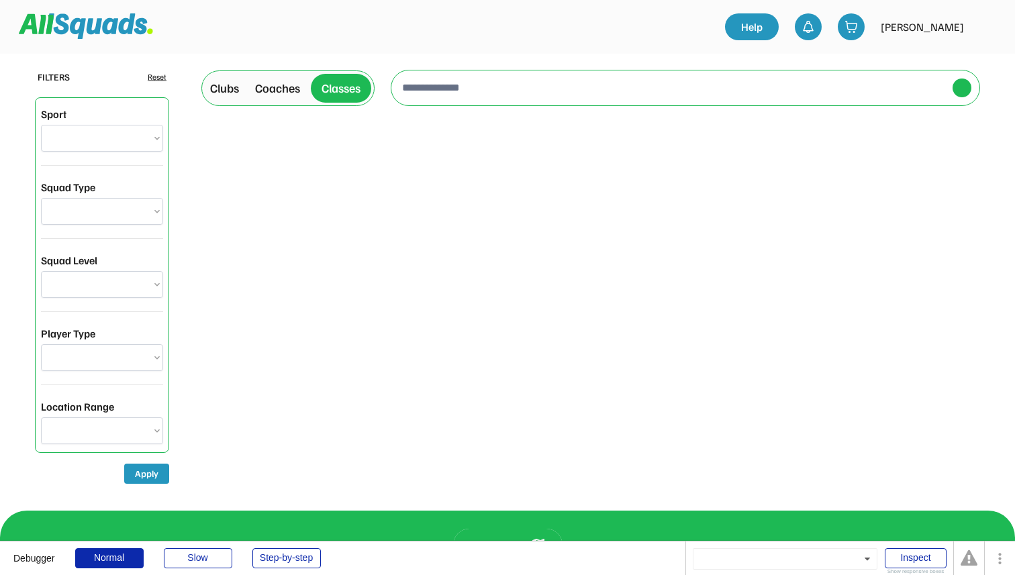
select select "**********"
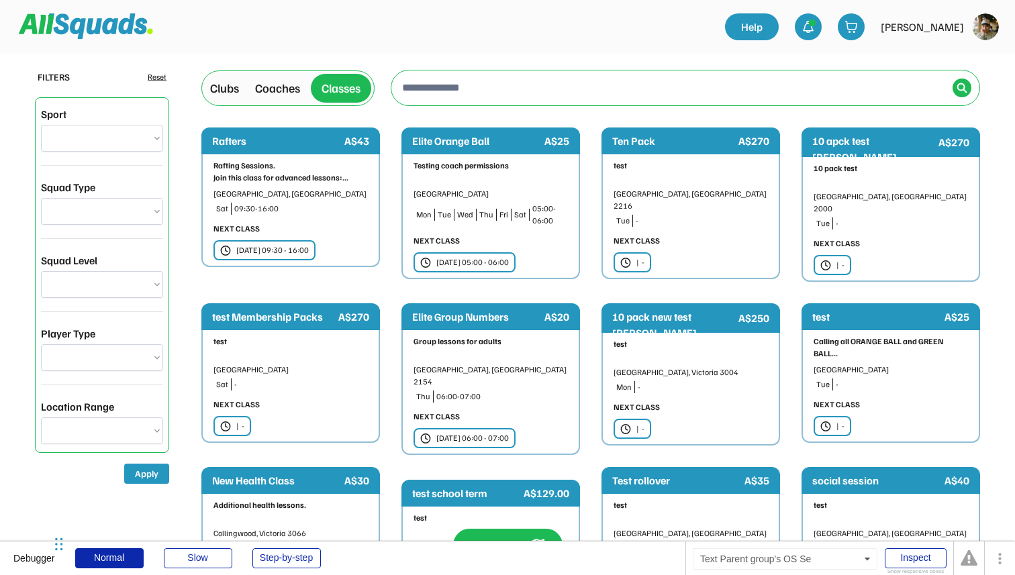
click at [232, 93] on div "Clubs" at bounding box center [224, 88] width 29 height 18
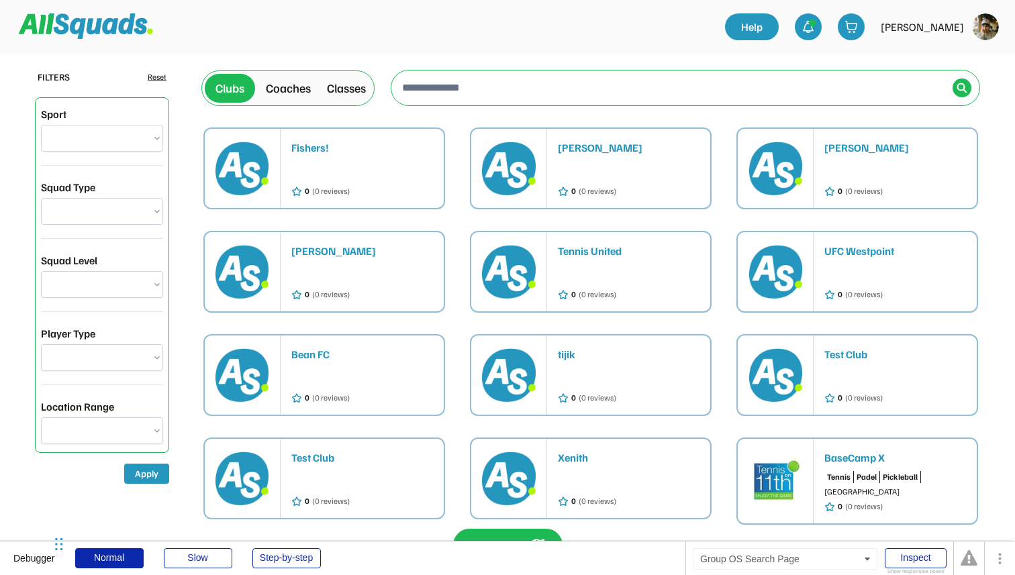
click at [300, 97] on div "Coaches" at bounding box center [288, 88] width 56 height 23
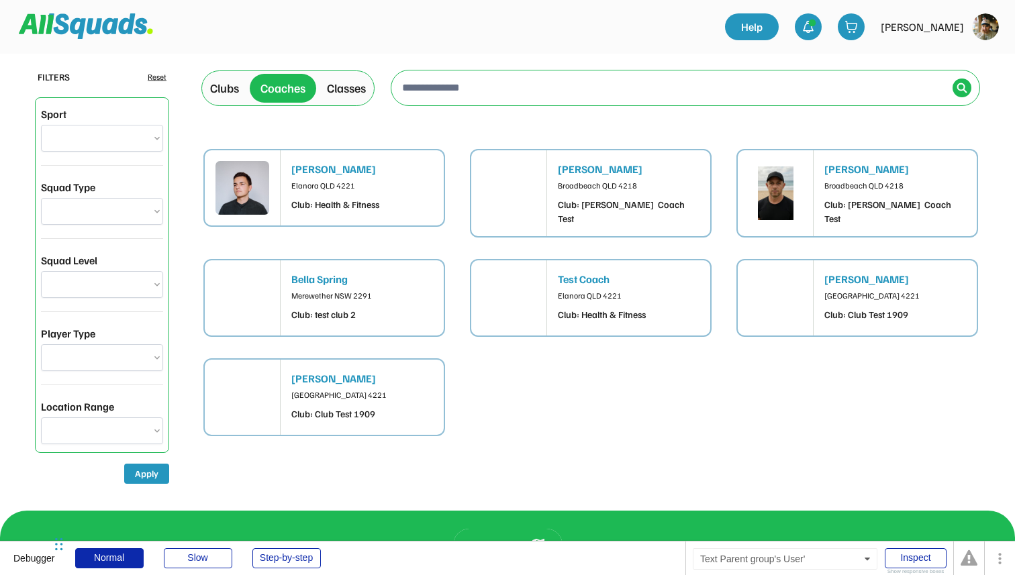
click at [408, 167] on div "Salman Mustafa" at bounding box center [362, 169] width 142 height 16
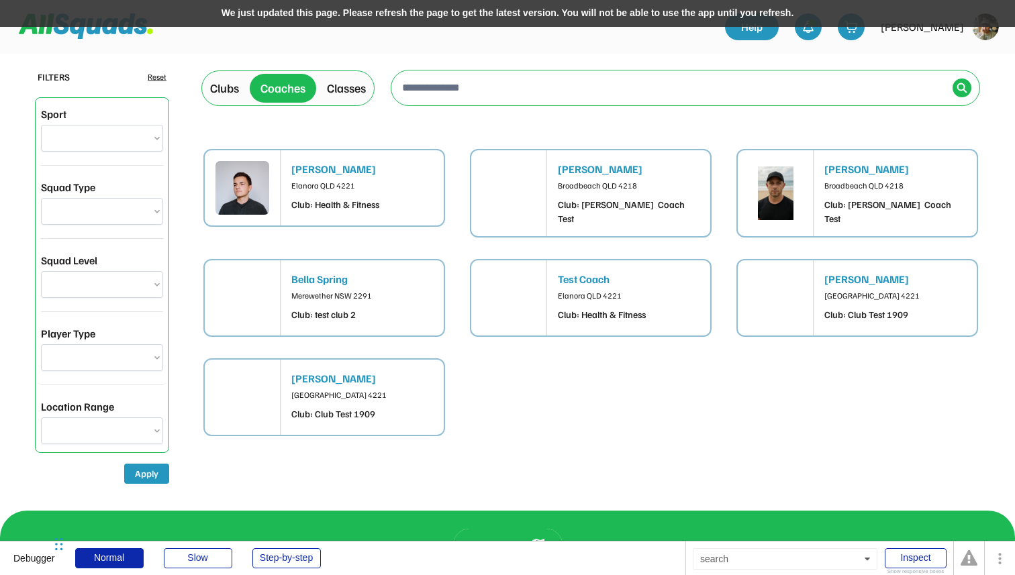
click at [361, 13] on div "We just updated this page. Please refresh the page to get the latest version. Y…" at bounding box center [507, 13] width 1015 height 27
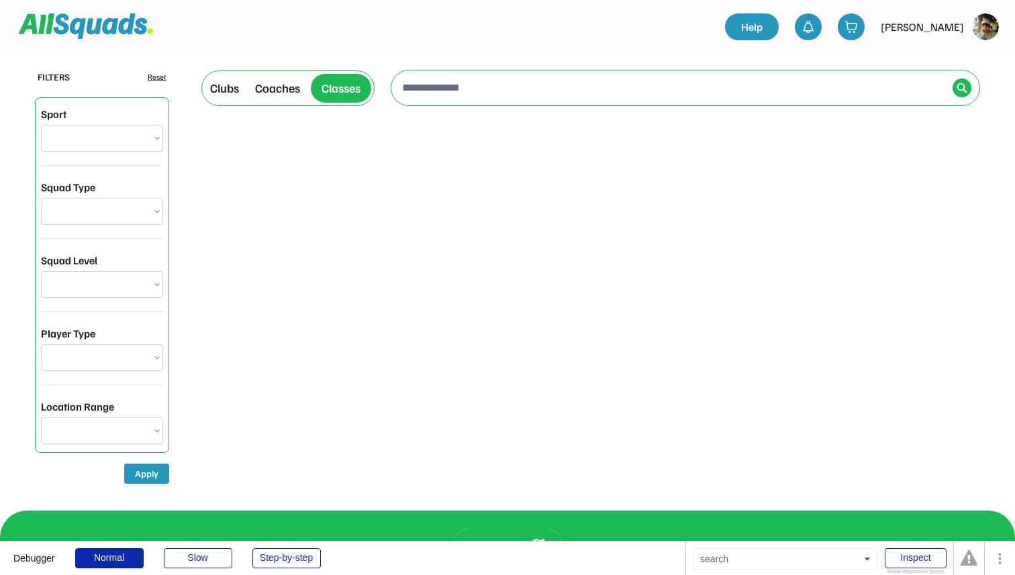
select select "**********"
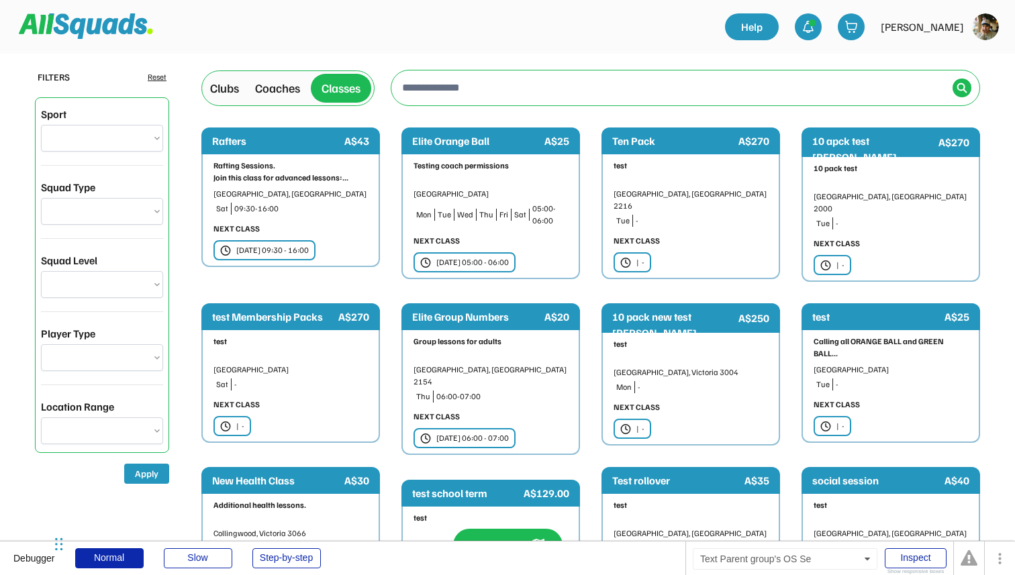
click at [233, 89] on div "Clubs" at bounding box center [224, 88] width 29 height 18
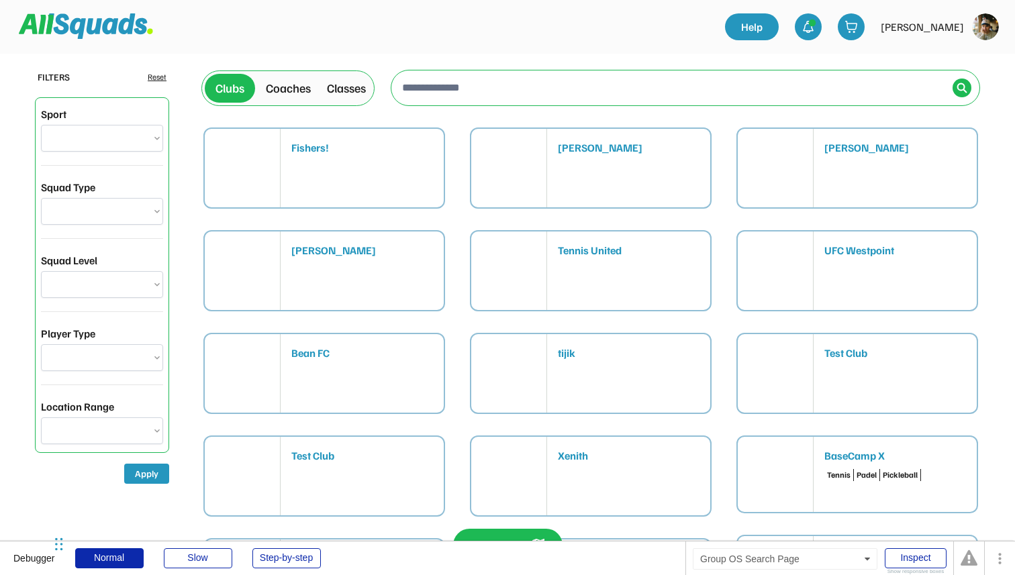
click at [285, 81] on div "Coaches" at bounding box center [288, 88] width 45 height 18
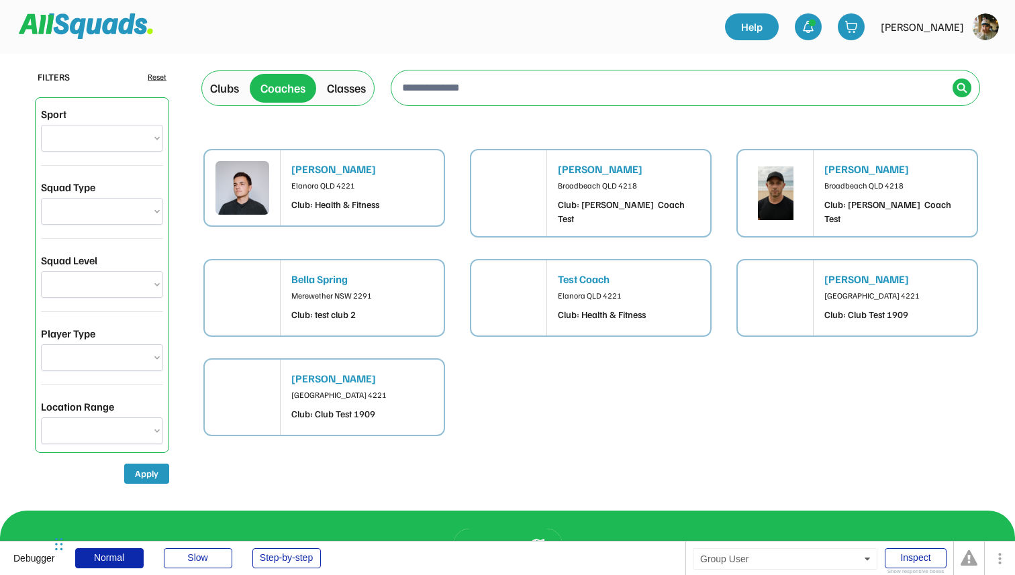
click at [371, 195] on div "Elanora QLD 4221 Club: Health & Fitness" at bounding box center [362, 196] width 142 height 32
click at [218, 99] on div "Clubs" at bounding box center [225, 88] width 40 height 23
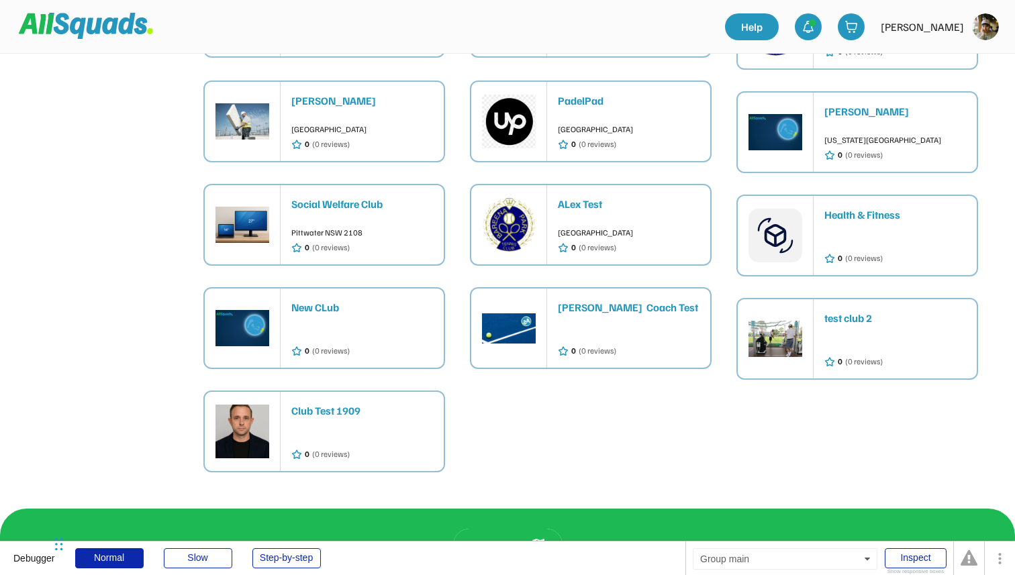
scroll to position [1307, 0]
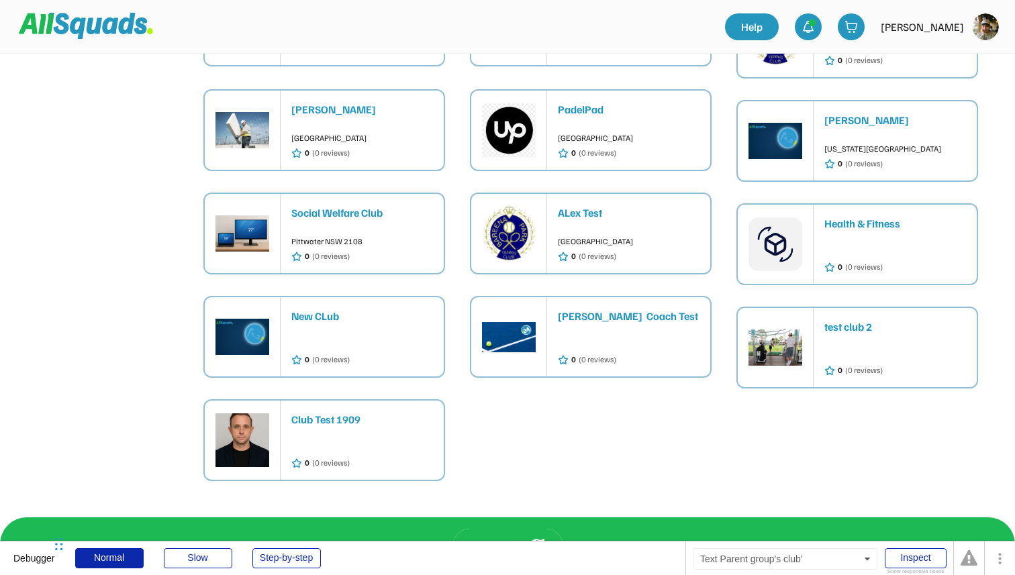
click at [902, 246] on div at bounding box center [895, 252] width 142 height 12
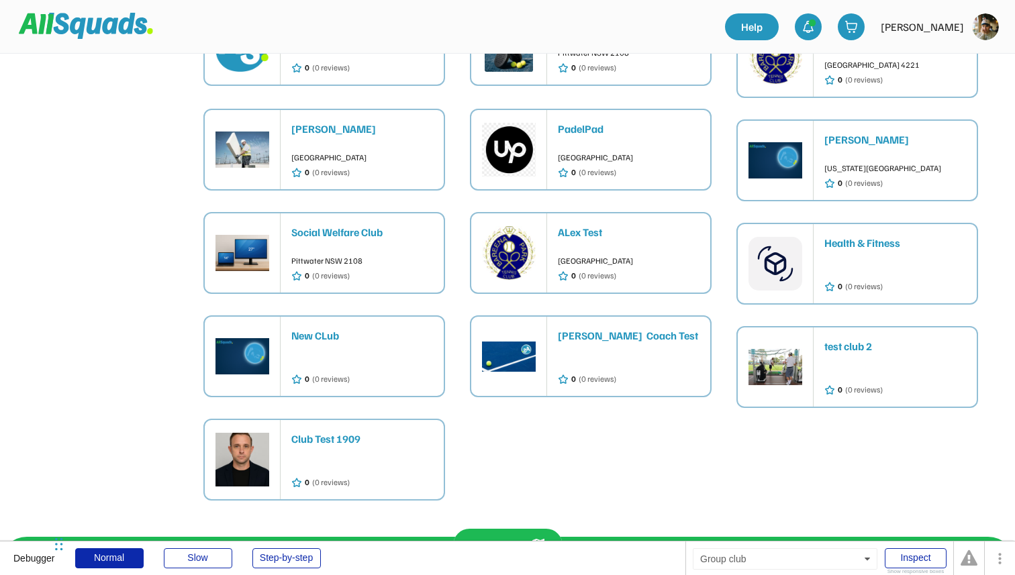
scroll to position [1284, 0]
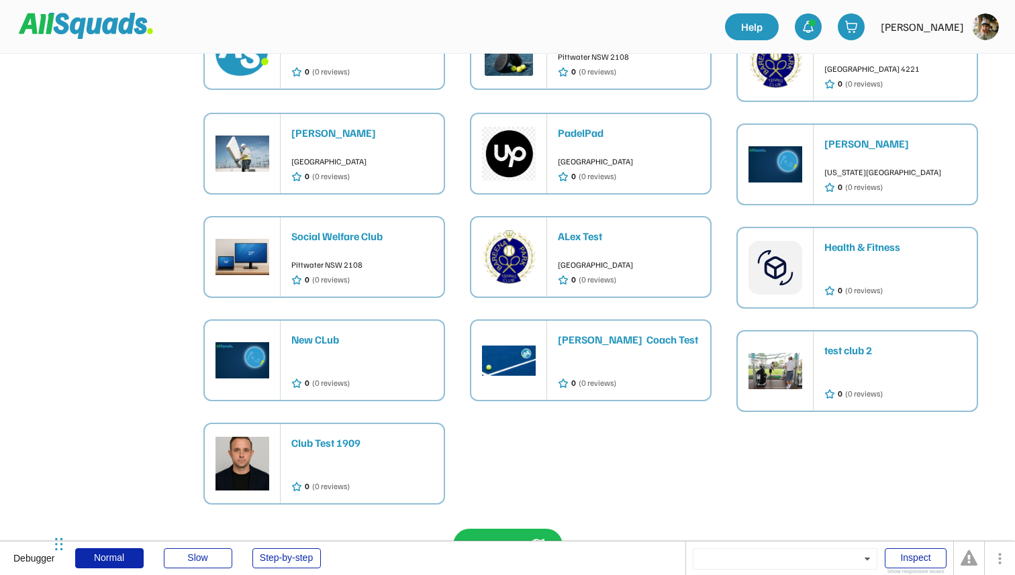
click at [634, 218] on div "ALex Test Castle Hill NSW 2154 0 (0 reviews)" at bounding box center [634, 257] width 152 height 79
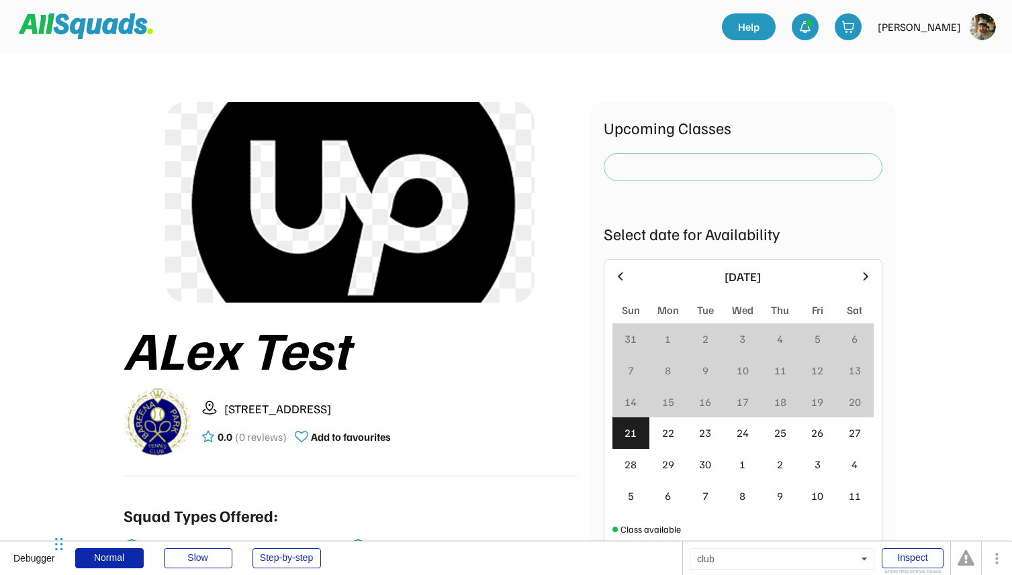
click at [535, 109] on div "ALex Test [STREET_ADDRESS] 0.0 (0 reviews) Add to favourites Squad Types Offere…" at bounding box center [350, 541] width 453 height 878
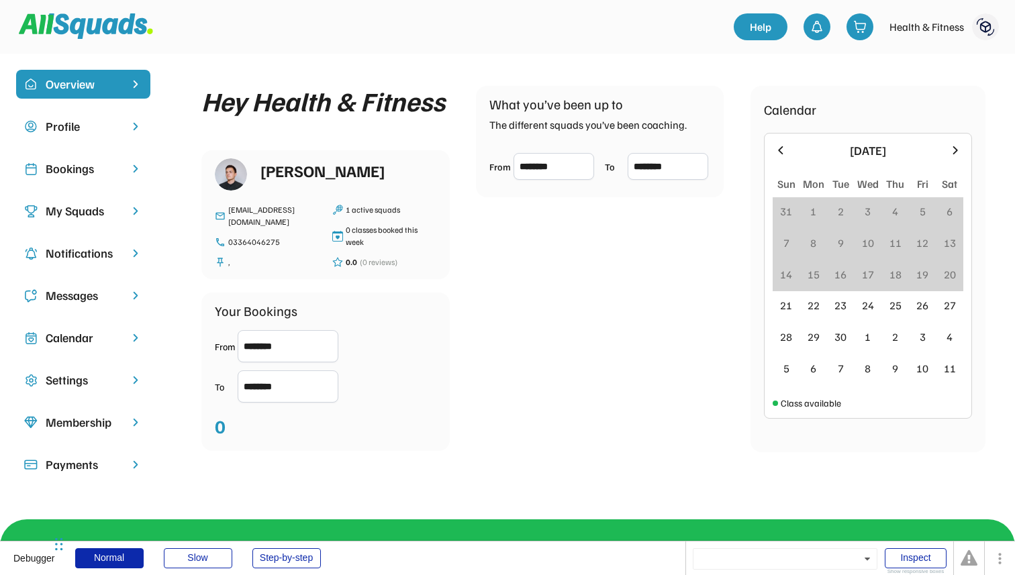
click at [112, 134] on div "Profile" at bounding box center [83, 126] width 75 height 18
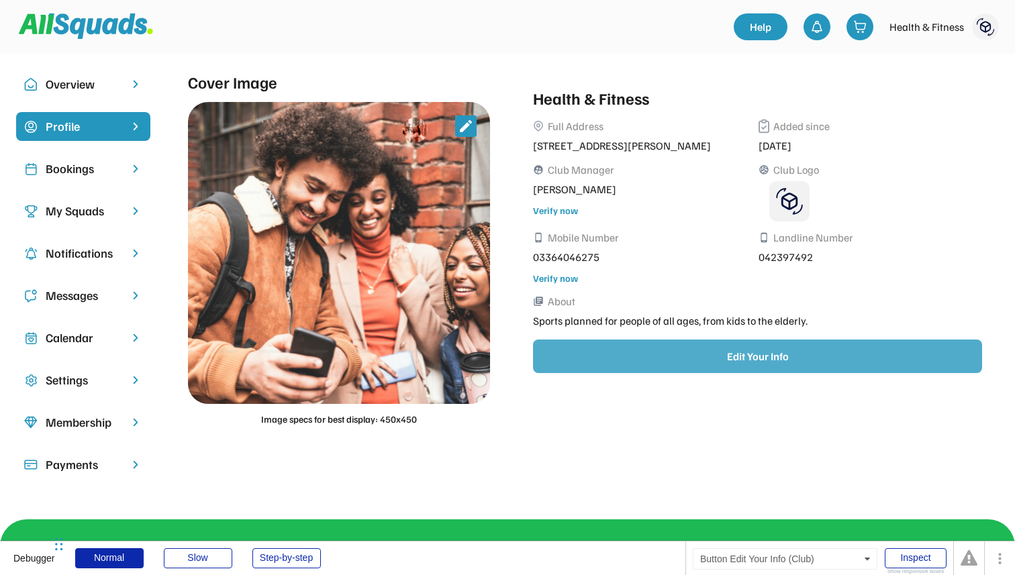
click at [740, 361] on button "Edit Your Info" at bounding box center [757, 357] width 449 height 34
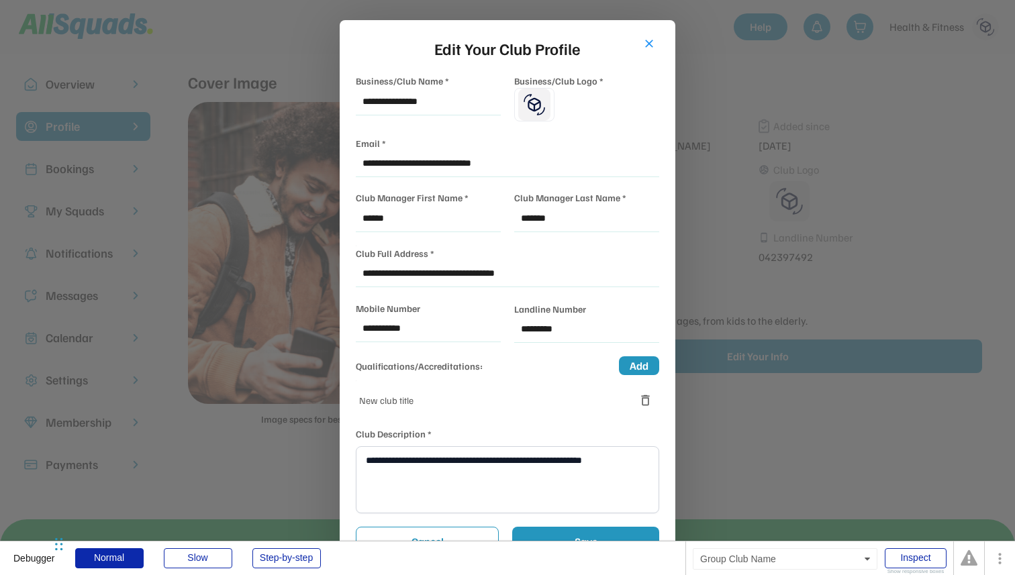
click at [425, 99] on input "input" at bounding box center [428, 102] width 145 height 27
click at [392, 101] on input "input" at bounding box center [428, 102] width 145 height 27
type input "**********"
click at [556, 534] on button "Save" at bounding box center [585, 542] width 147 height 30
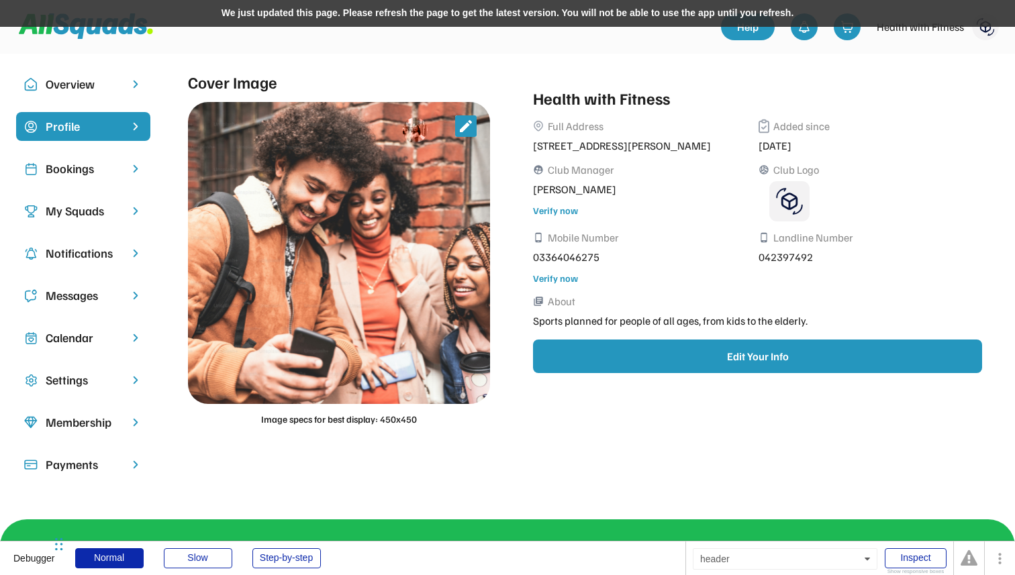
click at [363, 19] on div "We just updated this page. Please refresh the page to get the latest version. Y…" at bounding box center [507, 13] width 1015 height 27
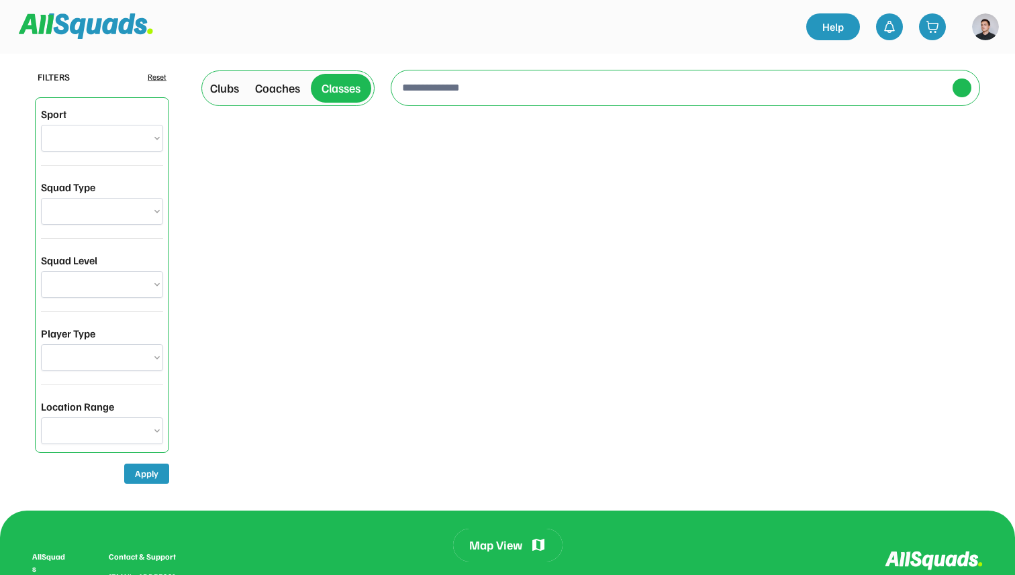
select select "**********"
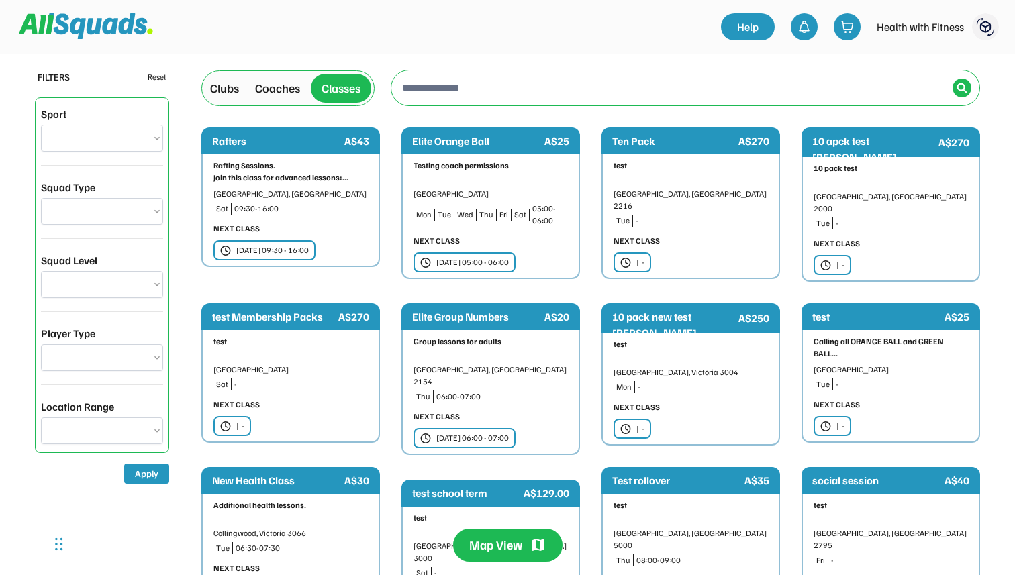
click at [242, 89] on div "Clubs" at bounding box center [225, 88] width 40 height 23
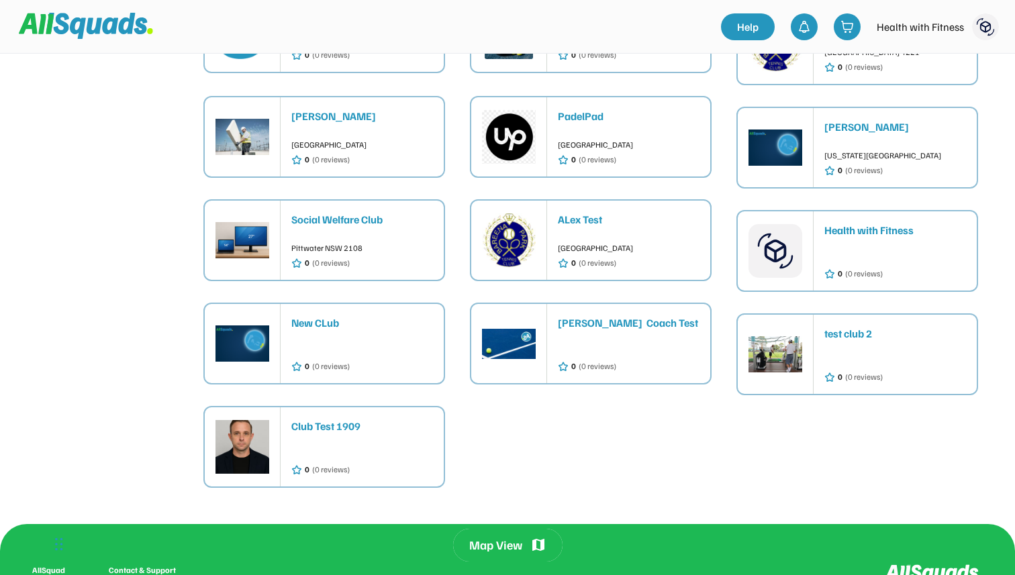
scroll to position [1296, 0]
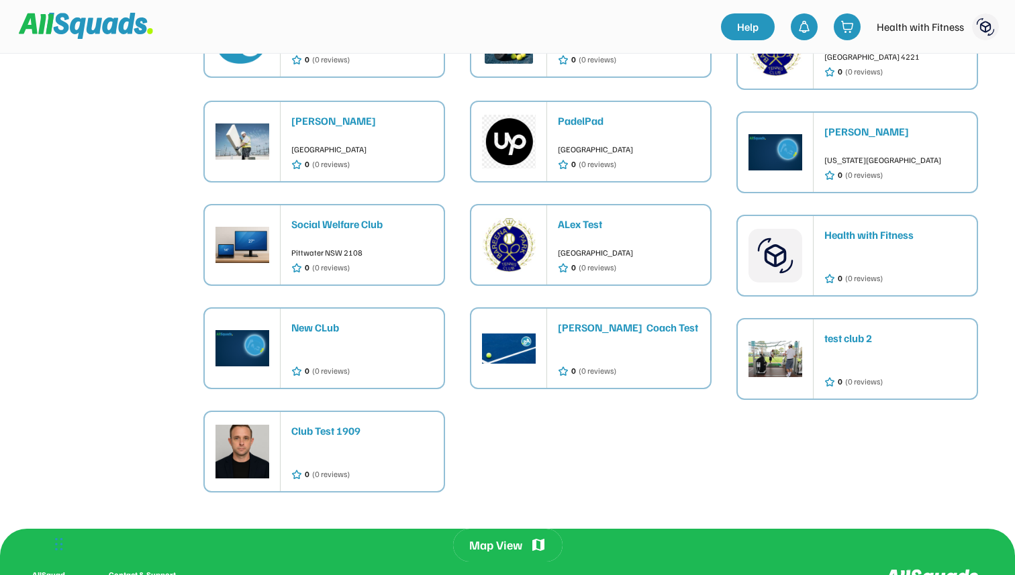
click at [871, 248] on div "0 (0 reviews)" at bounding box center [895, 266] width 142 height 36
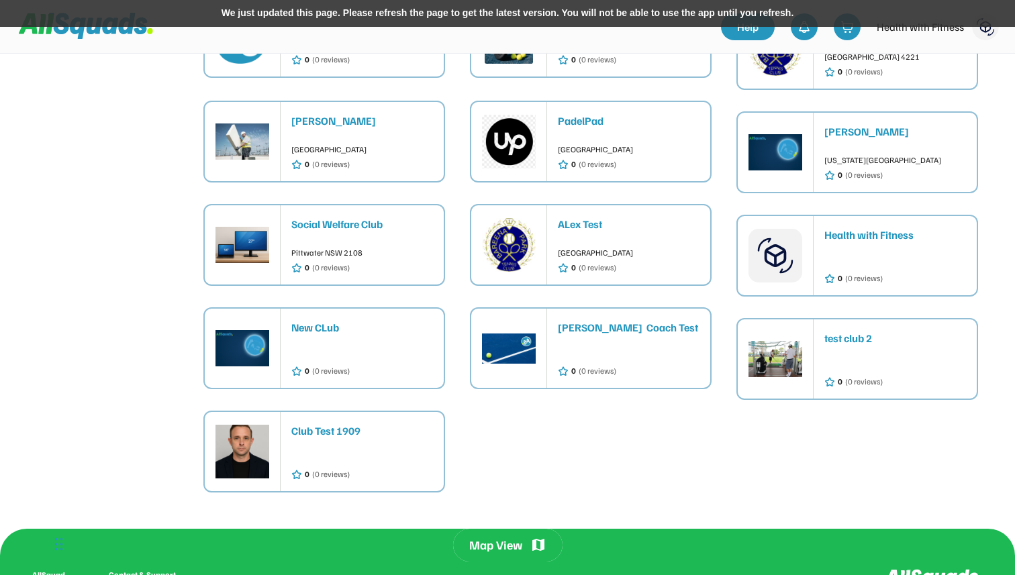
click at [502, 5] on div "We just updated this page. Please refresh the page to get the latest version. Y…" at bounding box center [507, 13] width 1015 height 27
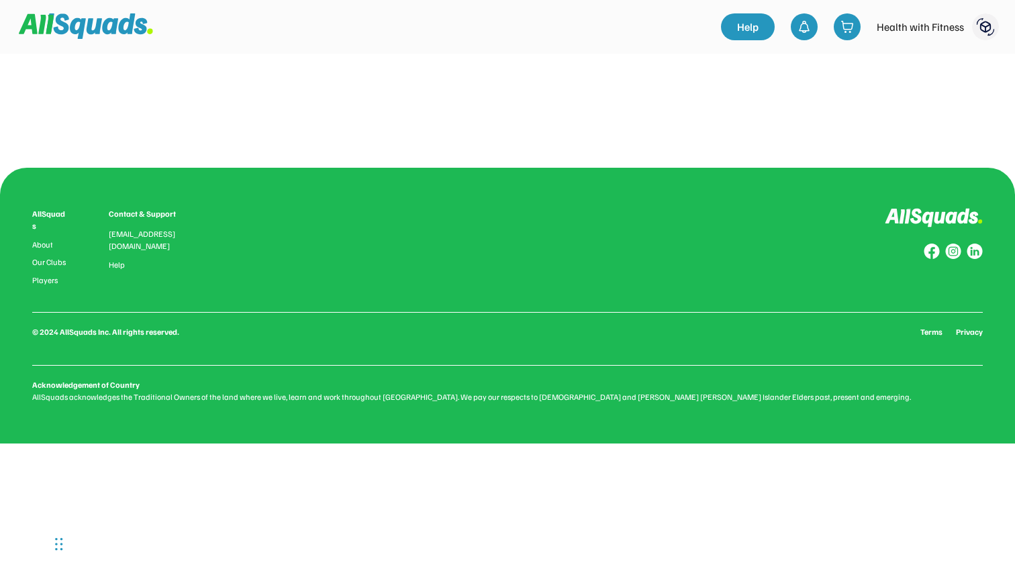
click at [360, 118] on div "Health with Fitness 0.0 (0 reviews) Add to favourites Squad Types Offered: Grou…" at bounding box center [507, 107] width 779 height 27
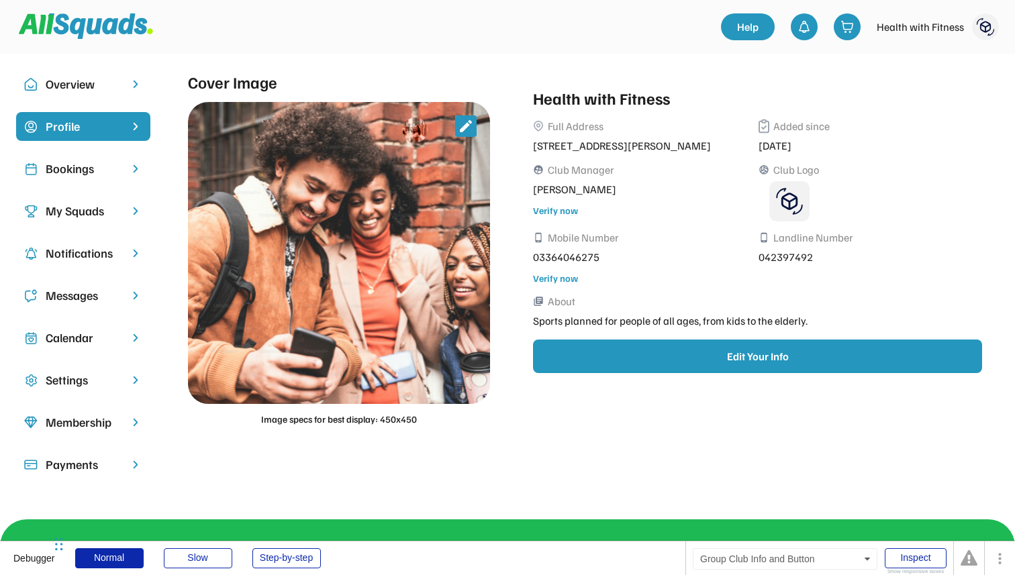
click at [612, 337] on div "Health with Fitness Full Address Thrower Dr, Elanora QLD 4221, Australia Added …" at bounding box center [758, 229] width 450 height 287
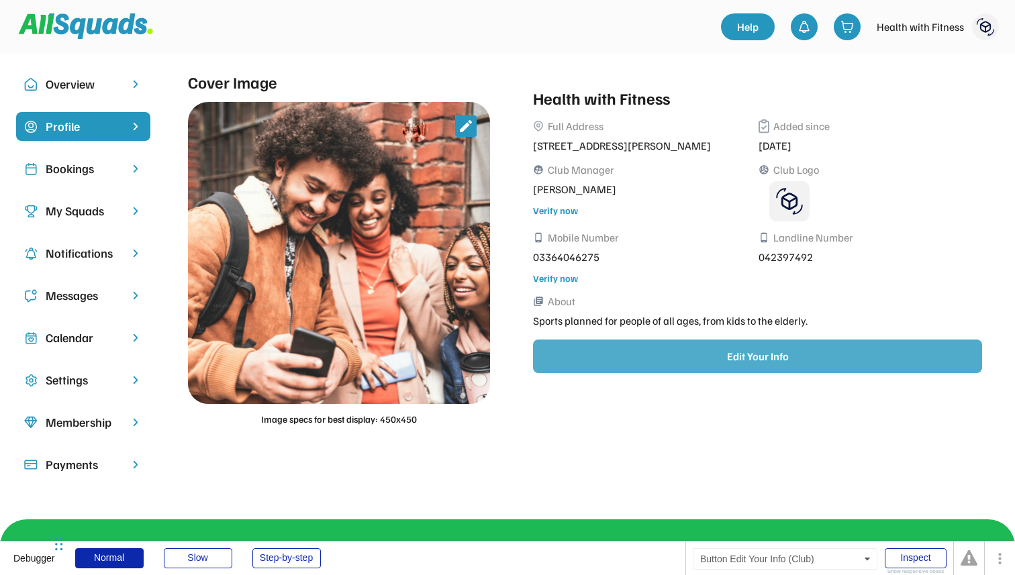
click at [613, 354] on button "Edit Your Info" at bounding box center [757, 357] width 449 height 34
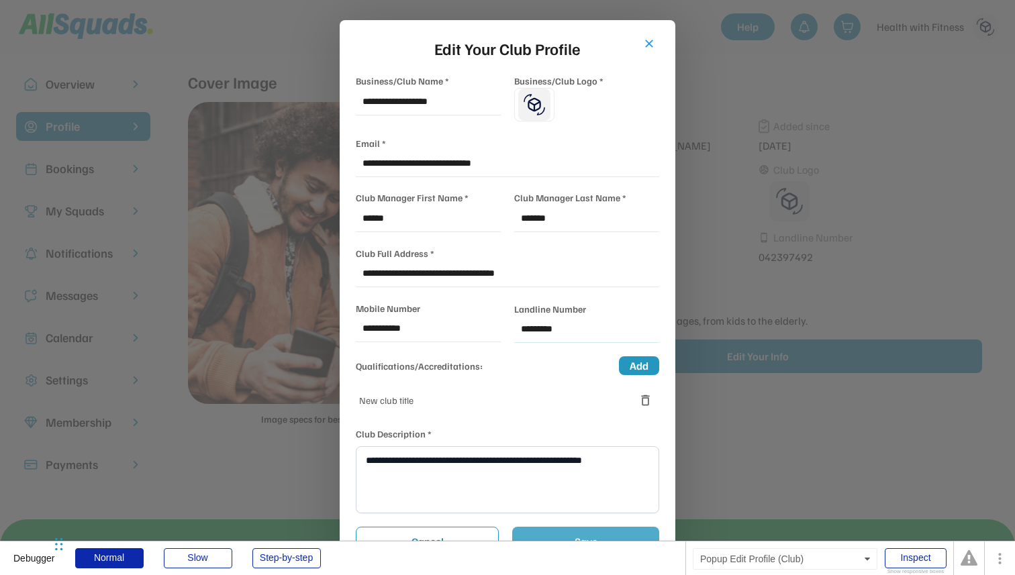
click at [608, 529] on button "Save" at bounding box center [585, 542] width 147 height 30
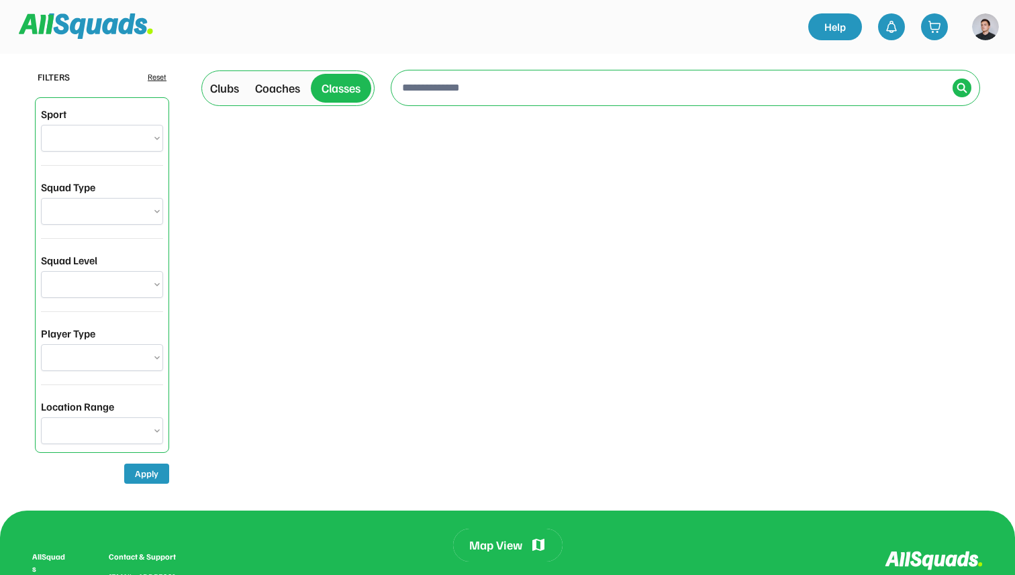
scroll to position [204, 0]
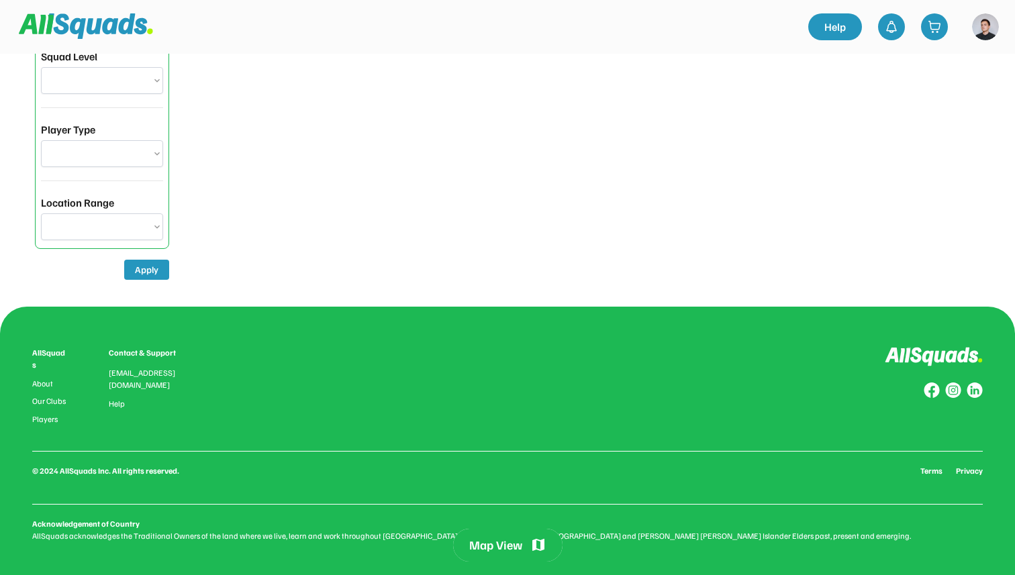
select select "**********"
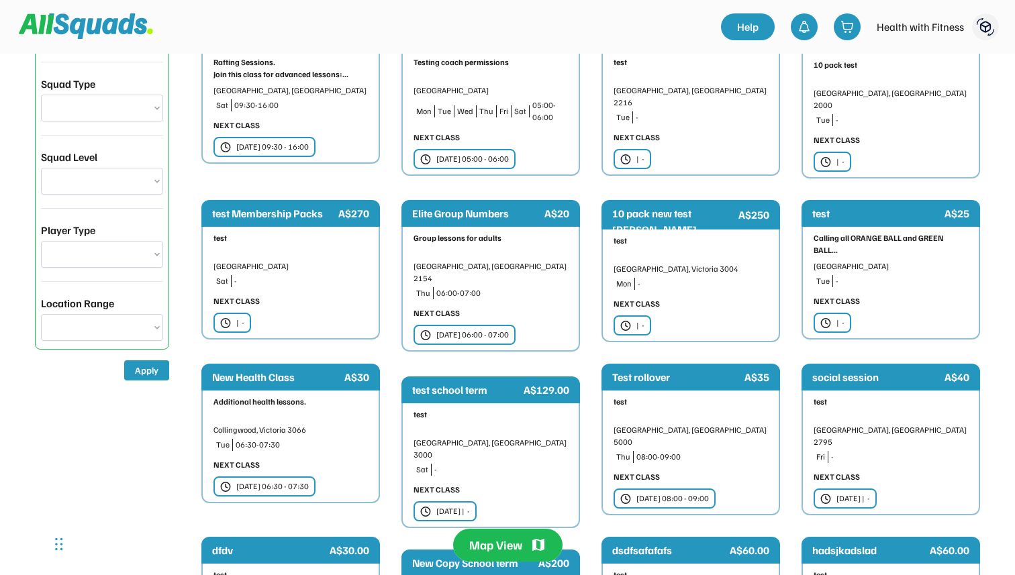
scroll to position [0, 0]
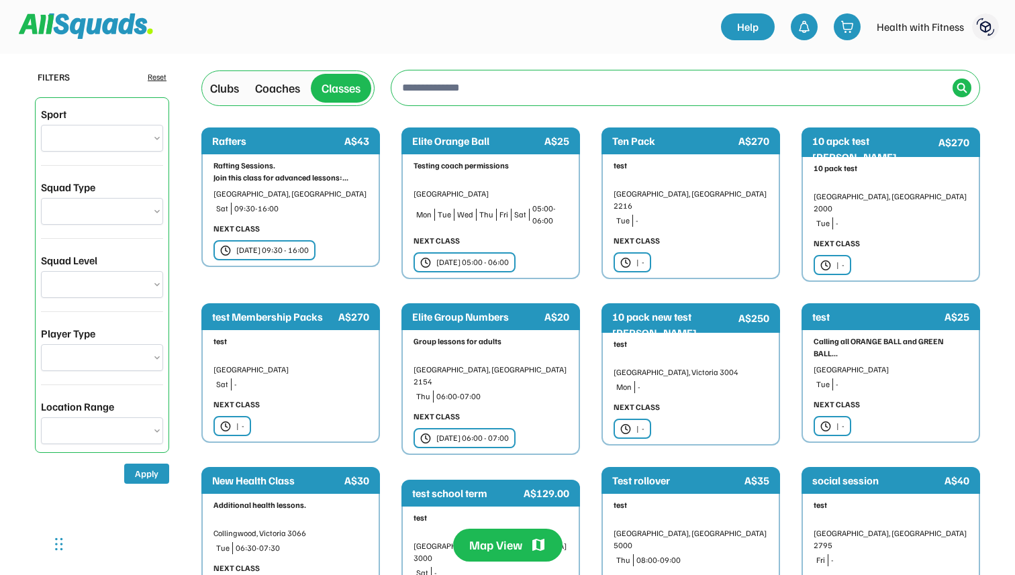
click at [227, 93] on div "Clubs" at bounding box center [224, 88] width 29 height 18
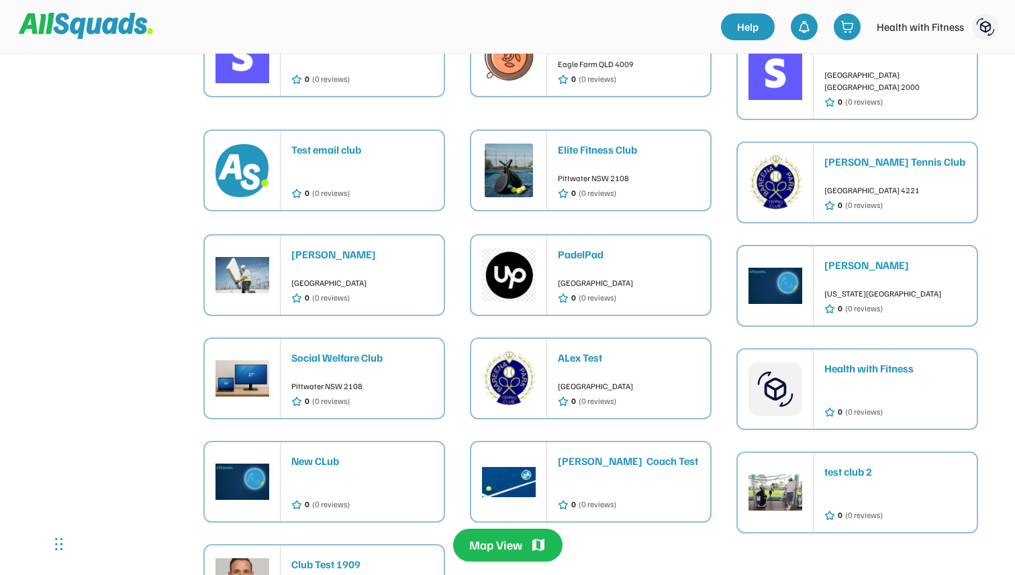
scroll to position [1153, 0]
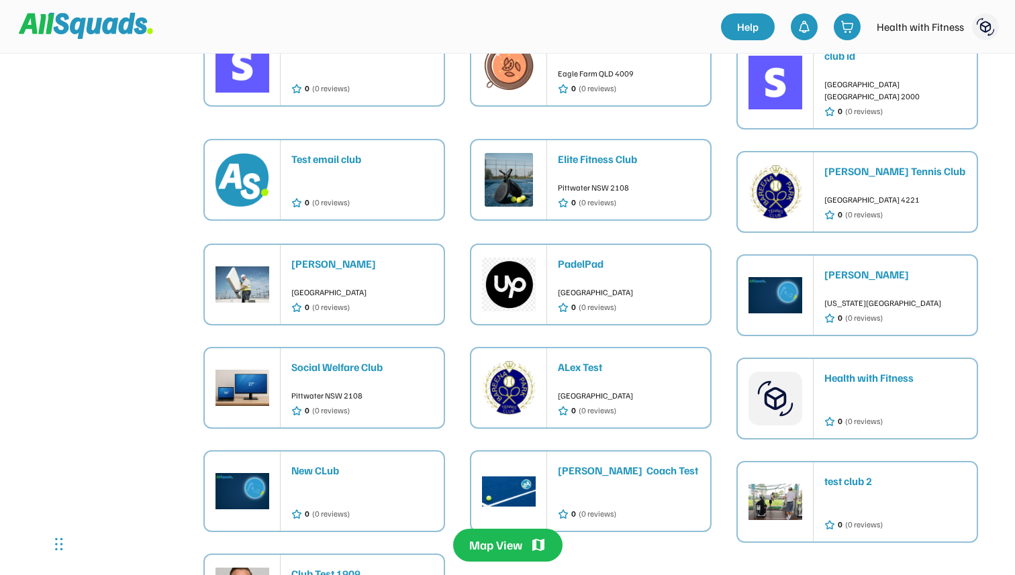
click at [835, 401] on div at bounding box center [895, 407] width 142 height 12
